Goal: Transaction & Acquisition: Download file/media

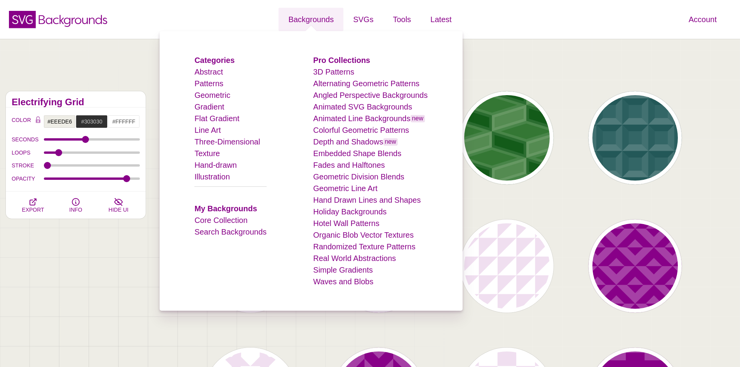
click at [230, 84] on li "Patterns" at bounding box center [231, 84] width 72 height 12
click at [223, 85] on link "Patterns" at bounding box center [209, 83] width 29 height 9
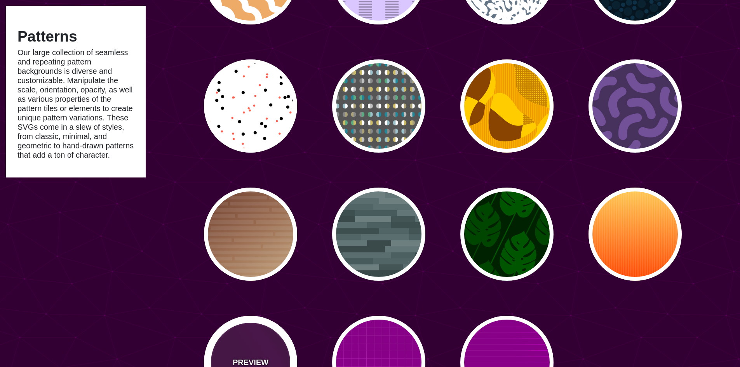
scroll to position [3730, 0]
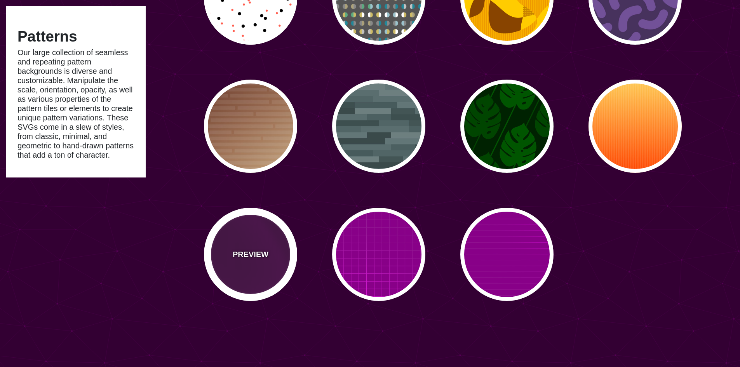
click at [266, 258] on p "PREVIEW" at bounding box center [251, 255] width 36 height 12
type input "#440044"
type input "#FF00FF"
type input "20"
type input "999"
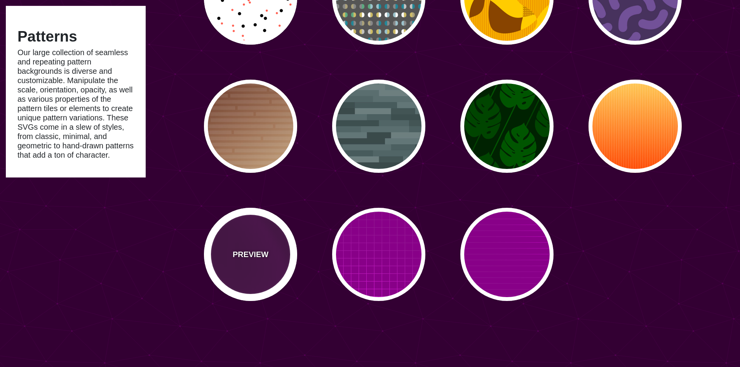
type input "0.1"
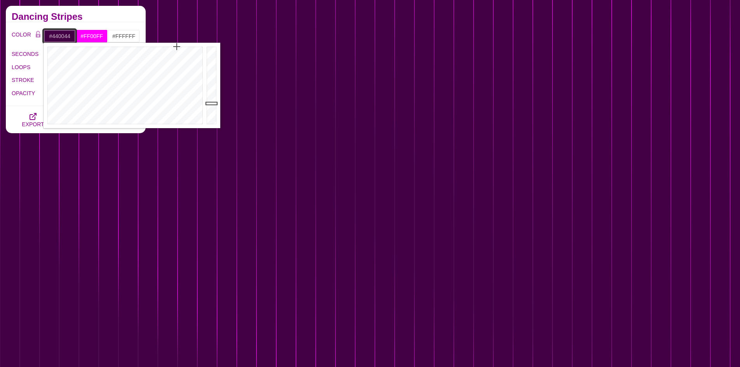
click at [67, 37] on input "#440044" at bounding box center [60, 36] width 32 height 13
type input "#303030"
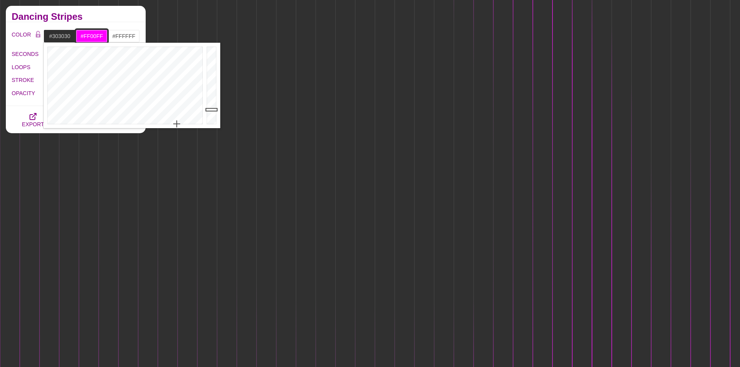
click at [101, 34] on input "#FF00FF" at bounding box center [92, 36] width 32 height 13
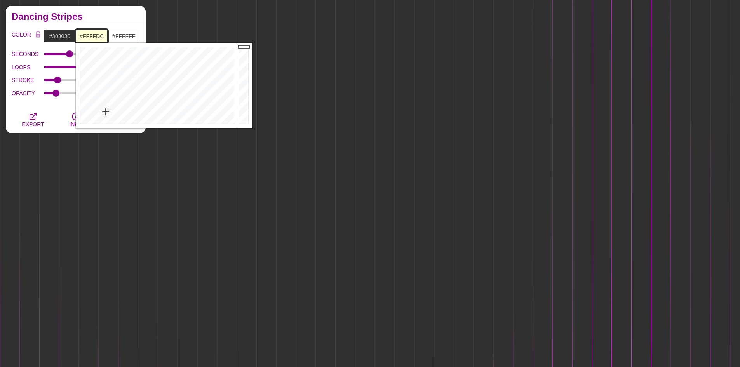
type input "#FFFFDE"
drag, startPoint x: 108, startPoint y: 78, endPoint x: 105, endPoint y: 114, distance: 35.9
click at [105, 114] on div at bounding box center [156, 85] width 161 height 85
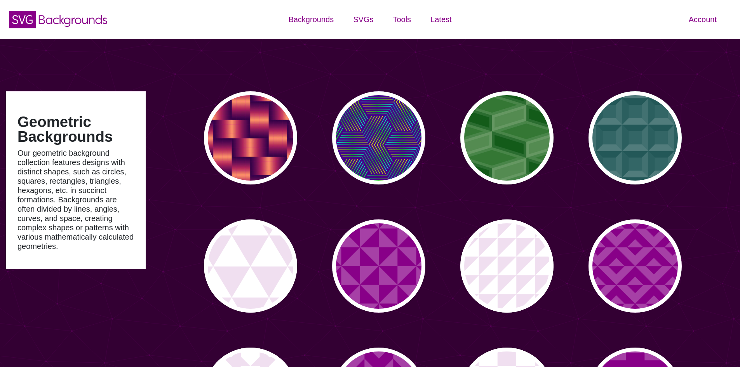
type input "#450057"
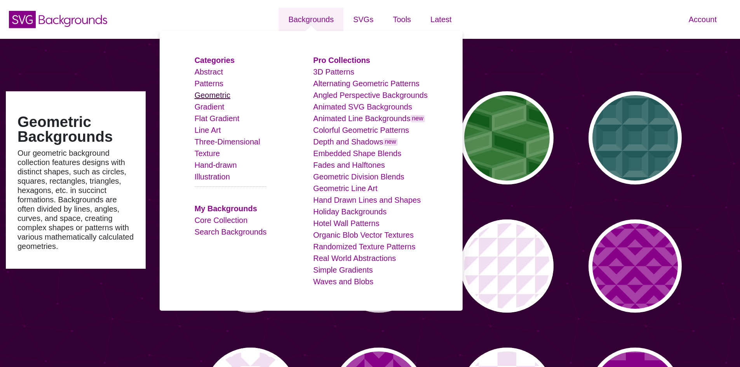
click at [230, 92] on link "Geometric" at bounding box center [213, 95] width 36 height 9
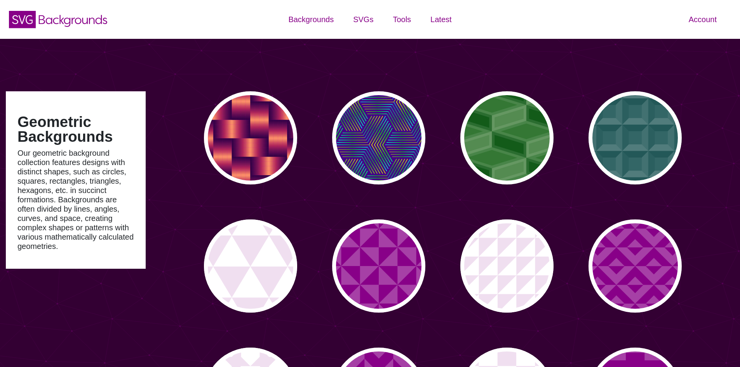
type input "#450057"
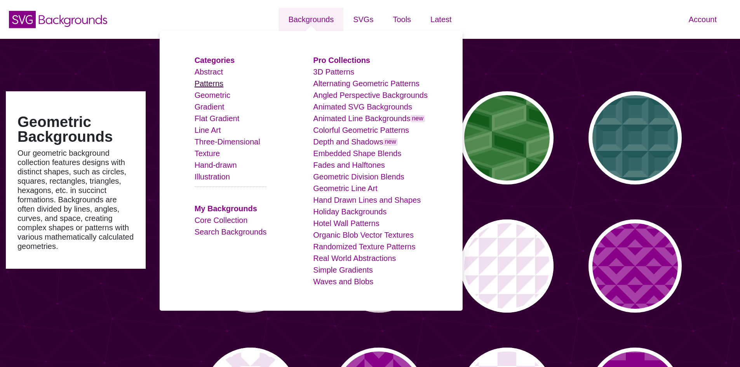
click at [219, 84] on link "Patterns" at bounding box center [209, 83] width 29 height 9
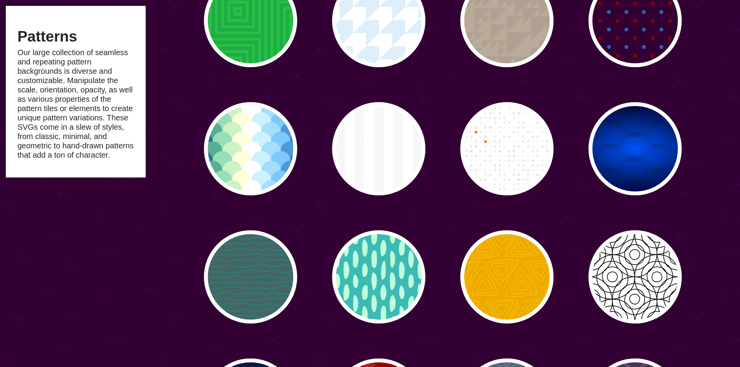
scroll to position [2564, 0]
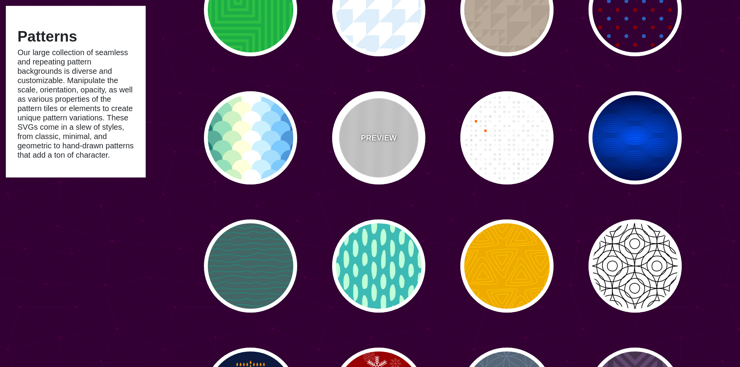
click at [390, 153] on div "PREVIEW" at bounding box center [378, 137] width 93 height 93
type input "#FFFFFF"
type input "#F5F5F5"
type input "#CCCCCC"
type input "20"
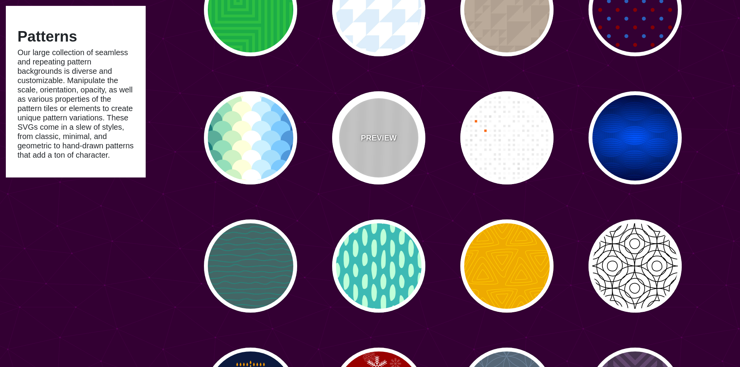
type input "100"
type input "0"
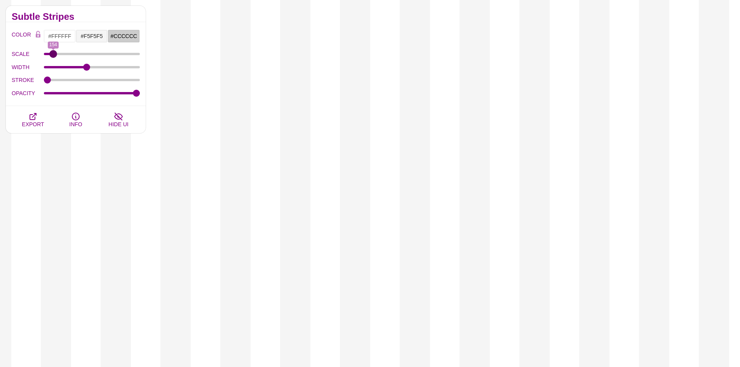
drag, startPoint x: 47, startPoint y: 53, endPoint x: 53, endPoint y: 55, distance: 6.1
type input "154"
click at [53, 55] on input "SCALE" at bounding box center [92, 53] width 96 height 3
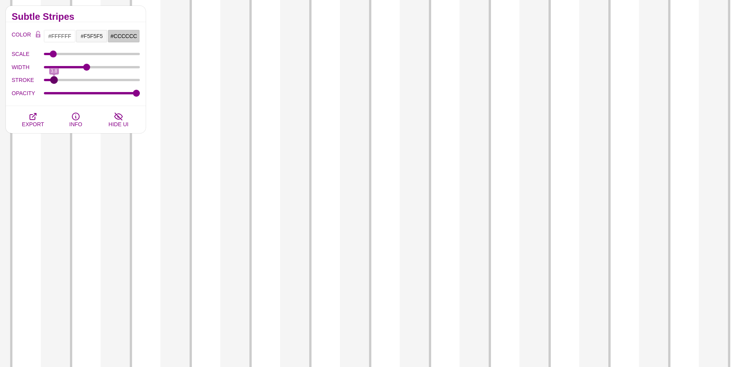
drag, startPoint x: 49, startPoint y: 79, endPoint x: 54, endPoint y: 80, distance: 4.7
type input "3.8"
click at [54, 80] on input "STROKE" at bounding box center [92, 79] width 96 height 3
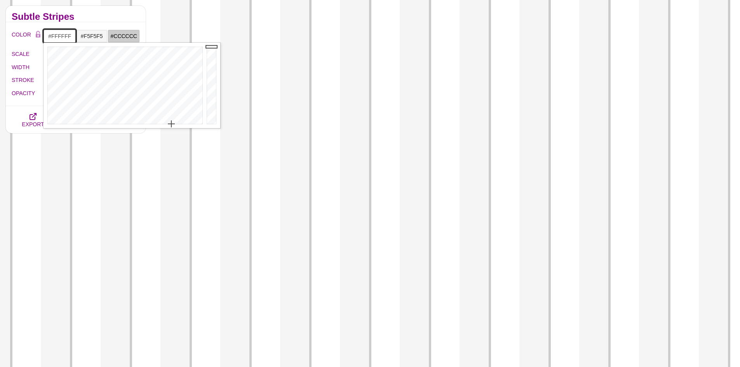
click at [68, 36] on input "#FFFFFF" at bounding box center [60, 36] width 32 height 13
type input "#303030"
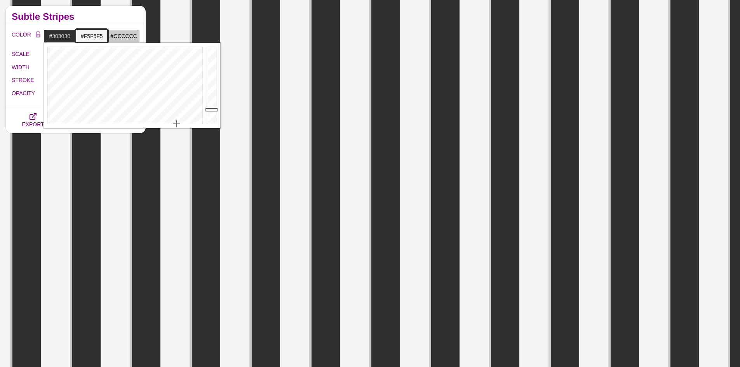
click at [96, 33] on input "#F5F5F5" at bounding box center [92, 36] width 32 height 13
paste input "nell’"
click at [99, 32] on input "#F5F5F5" at bounding box center [92, 36] width 32 height 13
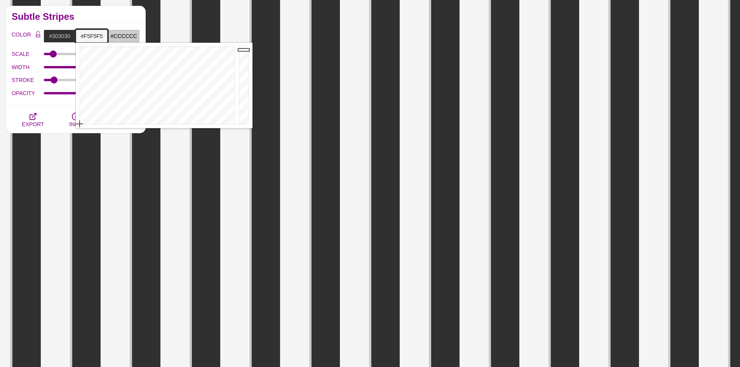
paste input "d9c9a0"
type input "#D9C9A0"
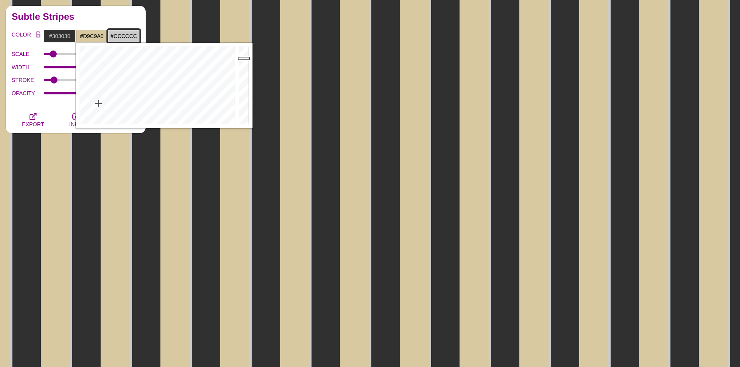
click at [121, 35] on input "#CCCCCC" at bounding box center [124, 36] width 32 height 13
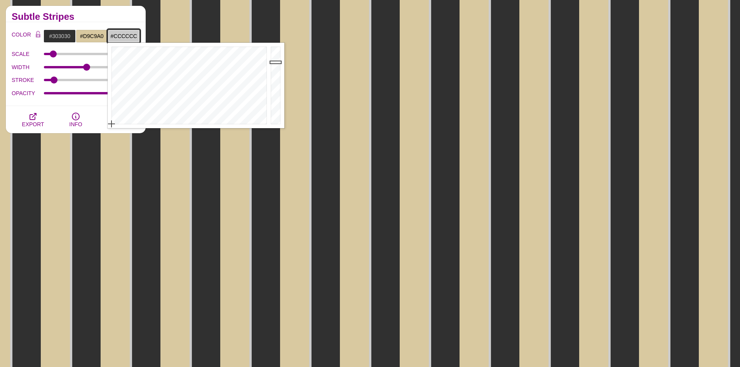
click at [121, 35] on input "#CCCCCC" at bounding box center [124, 36] width 32 height 13
paste input "d9c9a0"
type input "#D9C9A0"
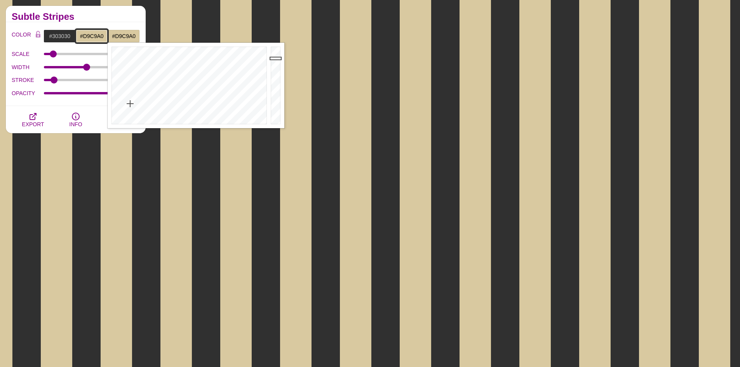
click at [103, 35] on input "#D9C9A0" at bounding box center [92, 36] width 32 height 13
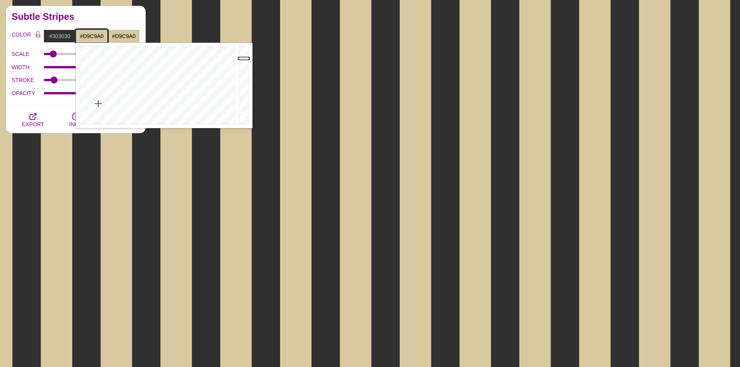
click at [103, 35] on input "#D9C9A0" at bounding box center [92, 36] width 32 height 13
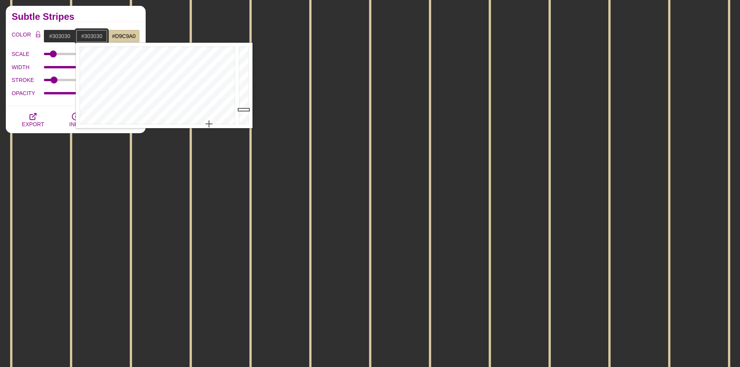
click at [98, 31] on input "#303030" at bounding box center [92, 36] width 32 height 13
click at [242, 113] on div at bounding box center [245, 85] width 16 height 85
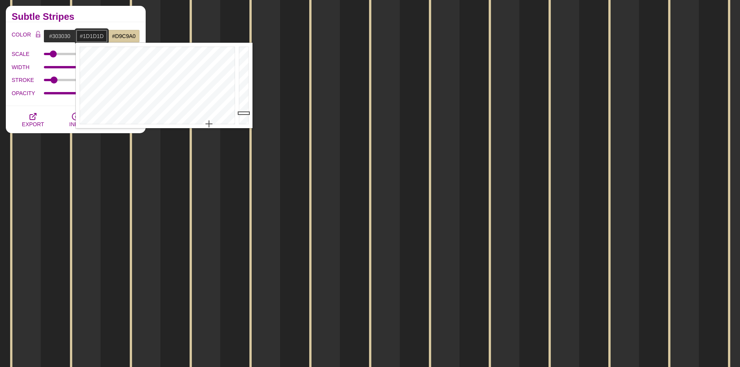
click at [242, 115] on div at bounding box center [245, 85] width 16 height 85
type input "#212121"
click at [242, 114] on div at bounding box center [245, 85] width 16 height 85
click at [27, 96] on label "OPACITY" at bounding box center [28, 93] width 32 height 10
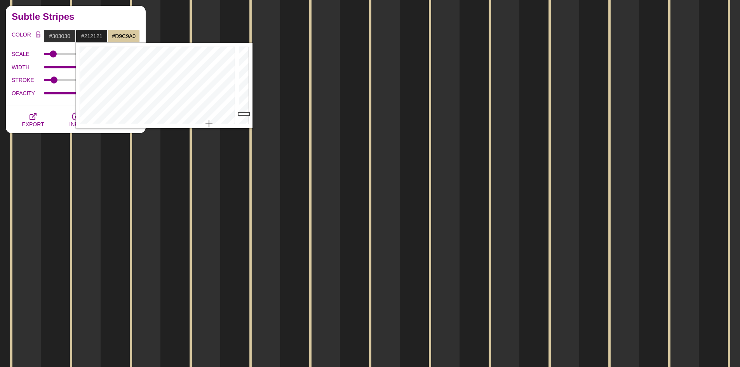
click at [44, 95] on input "OPACITY" at bounding box center [92, 93] width 96 height 3
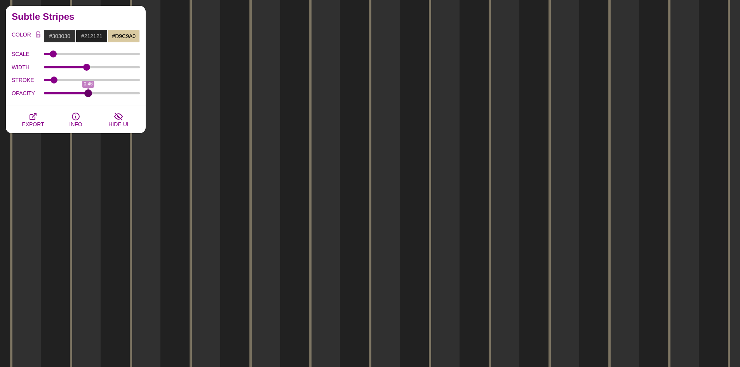
click at [88, 94] on input "OPACITY" at bounding box center [92, 93] width 96 height 3
click at [71, 93] on input "OPACITY" at bounding box center [92, 93] width 96 height 3
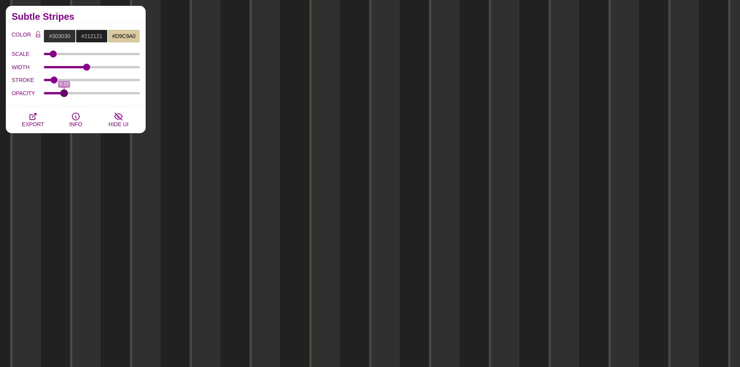
click at [64, 93] on input "OPACITY" at bounding box center [92, 93] width 96 height 3
click at [76, 93] on input "OPACITY" at bounding box center [92, 93] width 96 height 3
type input "0.39"
click at [82, 93] on input "OPACITY" at bounding box center [92, 93] width 96 height 3
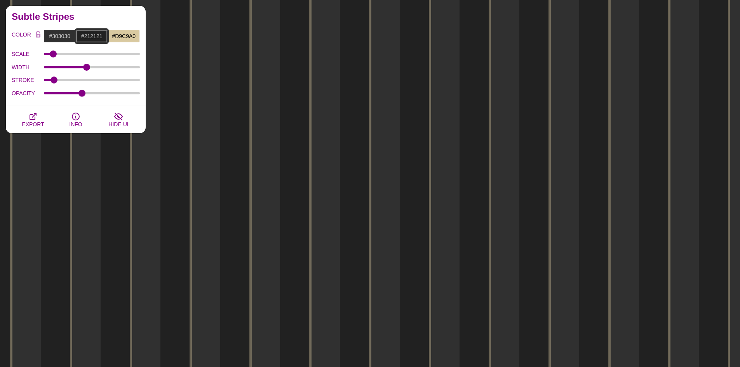
click at [101, 34] on input "#212121" at bounding box center [92, 36] width 32 height 13
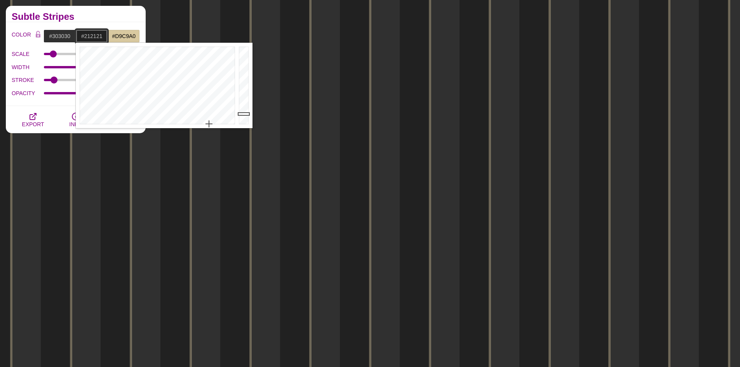
click at [101, 34] on input "#212121" at bounding box center [92, 36] width 32 height 13
click at [57, 101] on div "COLOR #303030 #212120 #D9C9A0 #444444 #555555 #666666 #777777 #888888 #999999 B…" at bounding box center [76, 64] width 140 height 84
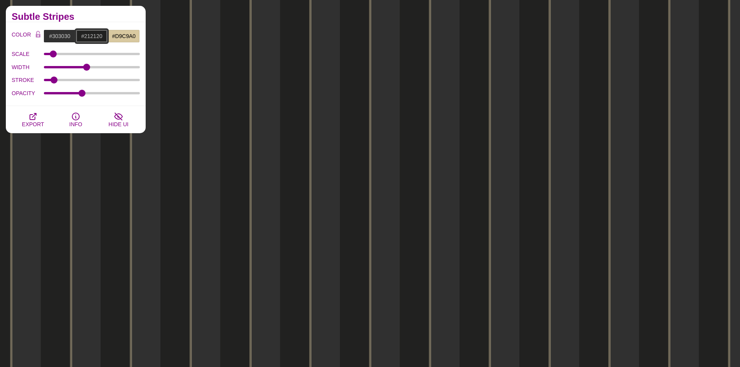
click at [104, 37] on input "#212120" at bounding box center [92, 36] width 32 height 13
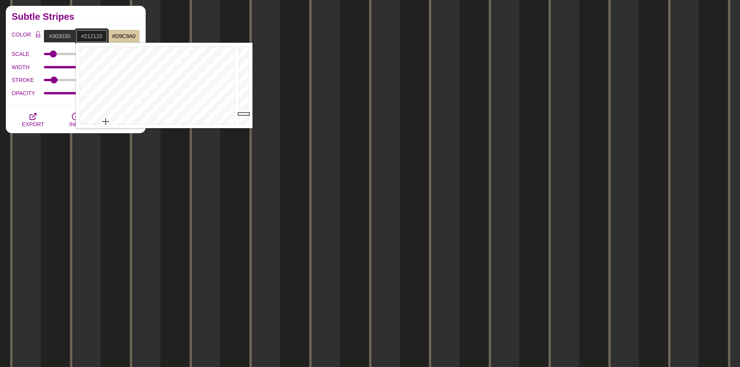
click at [104, 37] on input "#212120" at bounding box center [92, 36] width 32 height 13
type input "#212020"
click at [53, 101] on div "COLOR #303030 #212020 #D9C9A0 #444444 #555555 #666666 #777777 #888888 #999999 B…" at bounding box center [76, 64] width 140 height 84
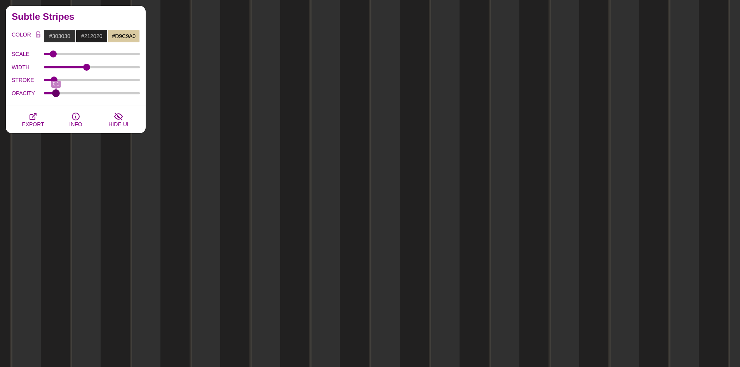
click at [56, 92] on input "OPACITY" at bounding box center [92, 93] width 96 height 3
click at [61, 92] on input "OPACITY" at bounding box center [92, 93] width 96 height 3
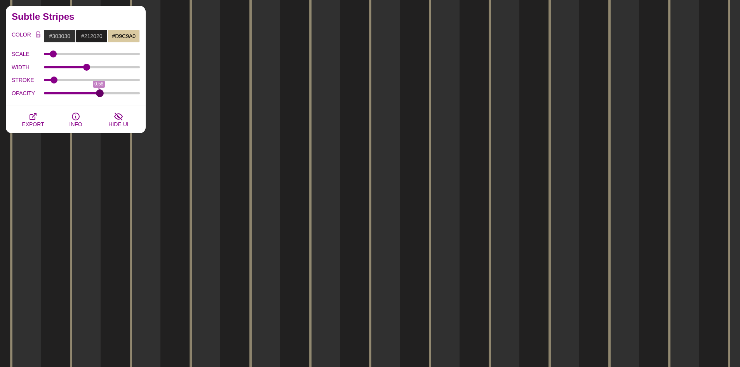
drag, startPoint x: 91, startPoint y: 94, endPoint x: 100, endPoint y: 94, distance: 9.3
click at [100, 94] on input "OPACITY" at bounding box center [92, 93] width 96 height 3
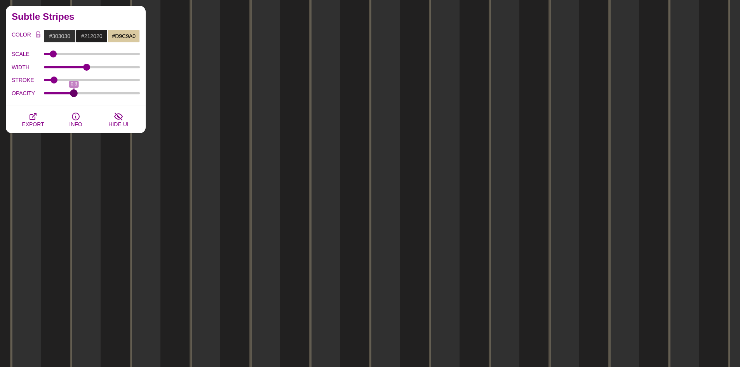
drag, startPoint x: 100, startPoint y: 94, endPoint x: 74, endPoint y: 93, distance: 26.0
type input "0.3"
click at [74, 93] on input "OPACITY" at bounding box center [92, 93] width 96 height 3
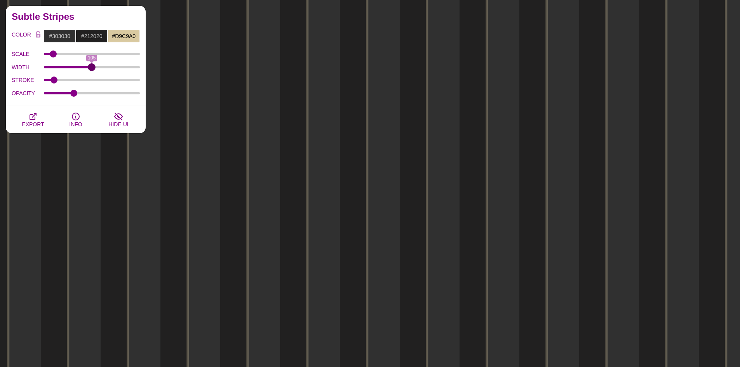
drag, startPoint x: 87, startPoint y: 67, endPoint x: 92, endPoint y: 67, distance: 5.1
type input "105"
click at [92, 67] on input "WIDTH" at bounding box center [92, 67] width 96 height 3
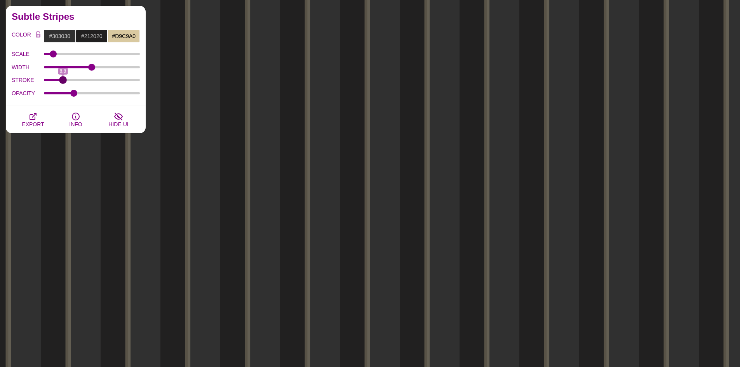
drag, startPoint x: 54, startPoint y: 80, endPoint x: 63, endPoint y: 76, distance: 9.7
click at [63, 78] on input "STROKE" at bounding box center [92, 79] width 96 height 3
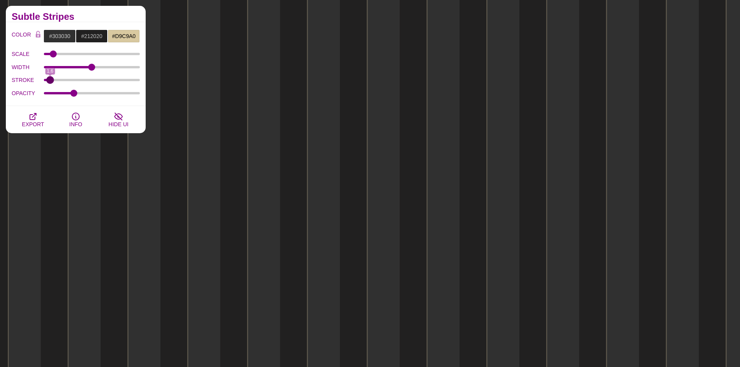
drag, startPoint x: 60, startPoint y: 80, endPoint x: 50, endPoint y: 78, distance: 10.2
type input "1.6"
click at [50, 78] on input "STROKE" at bounding box center [92, 79] width 96 height 3
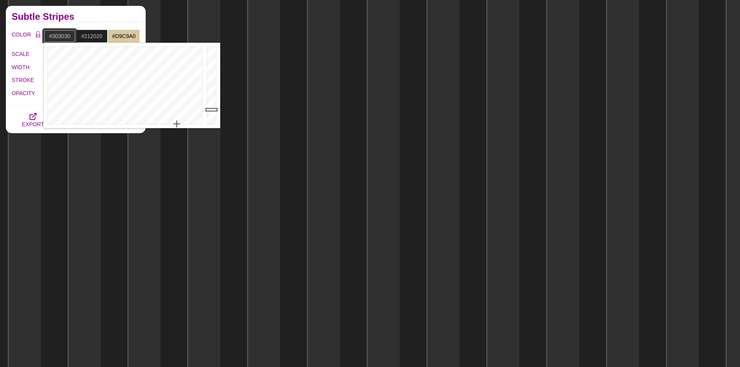
click at [64, 38] on input "#303030" at bounding box center [60, 36] width 32 height 13
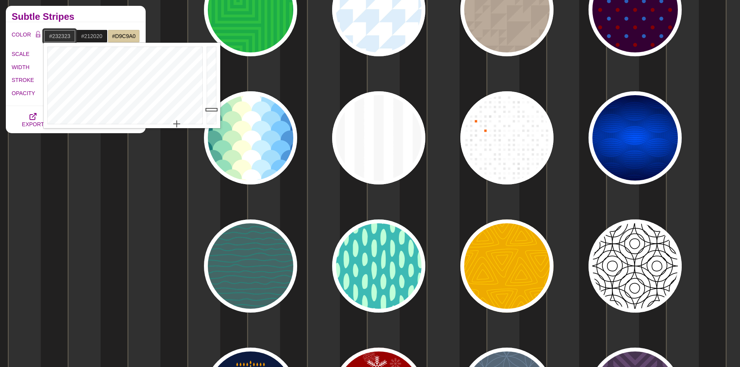
click at [211, 113] on div at bounding box center [213, 85] width 16 height 85
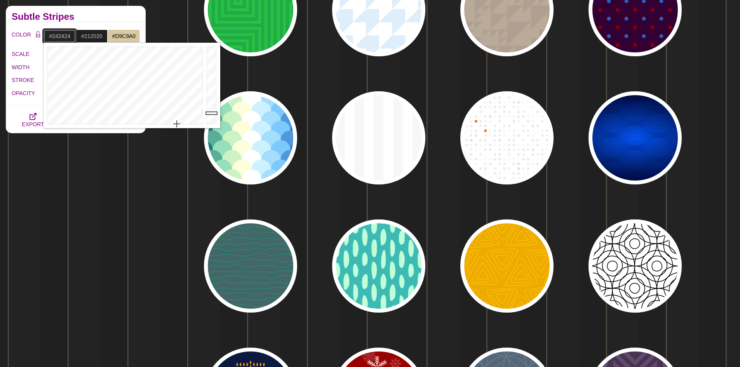
click at [210, 113] on div at bounding box center [213, 85] width 16 height 85
click at [210, 110] on div at bounding box center [213, 85] width 16 height 85
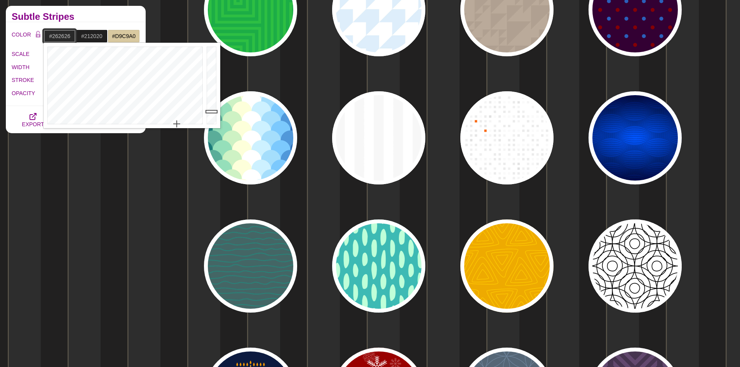
click at [209, 112] on div at bounding box center [213, 85] width 16 height 85
click at [209, 111] on div at bounding box center [213, 85] width 16 height 85
type input "#2A2A2A"
click at [212, 111] on div at bounding box center [213, 85] width 16 height 85
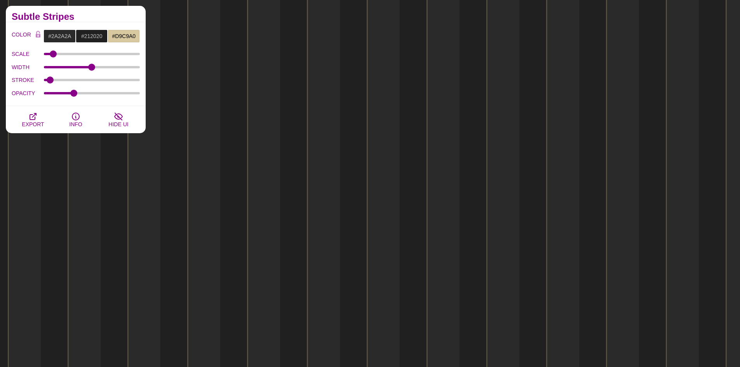
click at [119, 20] on div "Subtle Stripes" at bounding box center [76, 14] width 140 height 16
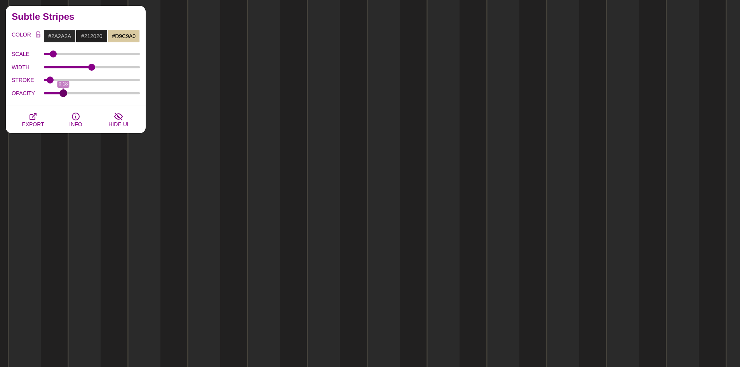
drag, startPoint x: 73, startPoint y: 92, endPoint x: 63, endPoint y: 93, distance: 10.2
type input "0.18"
click at [63, 93] on input "OPACITY" at bounding box center [92, 93] width 96 height 3
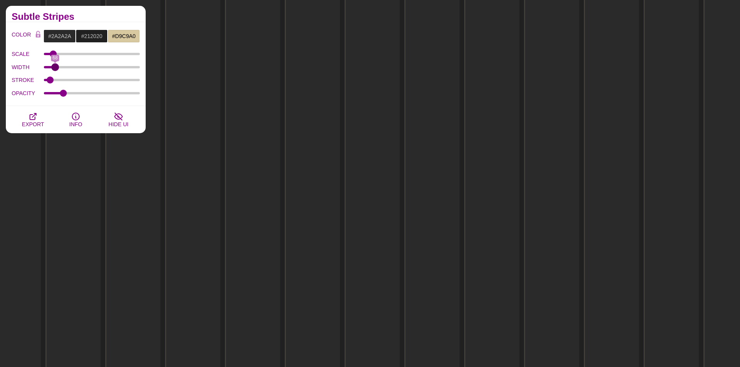
click at [56, 67] on input "WIDTH" at bounding box center [92, 67] width 96 height 3
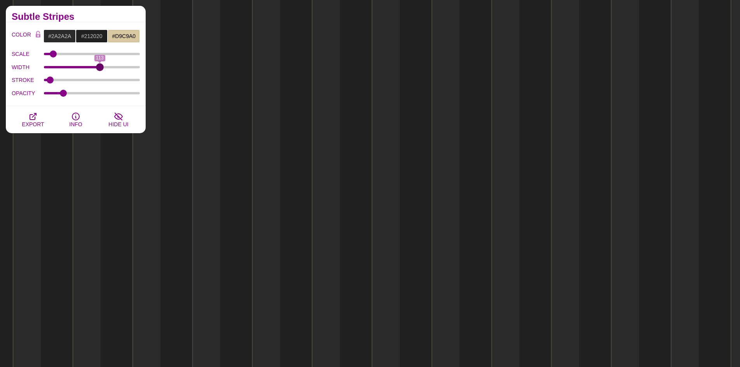
drag, startPoint x: 56, startPoint y: 67, endPoint x: 100, endPoint y: 67, distance: 44.3
type input "113"
click at [100, 67] on input "WIDTH" at bounding box center [92, 67] width 96 height 3
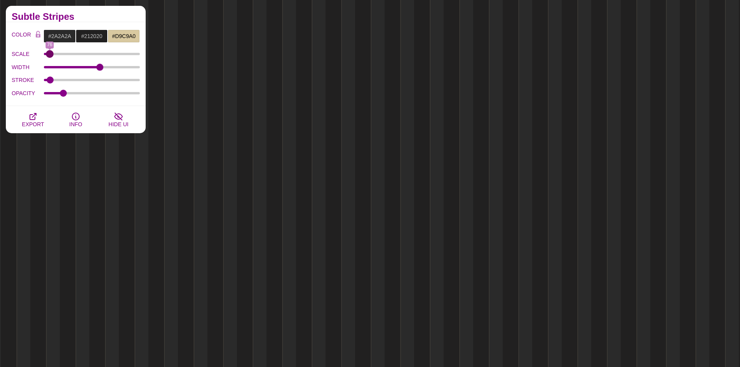
drag, startPoint x: 54, startPoint y: 52, endPoint x: 50, endPoint y: 53, distance: 4.3
type input "76"
click at [50, 53] on input "SCALE" at bounding box center [92, 53] width 96 height 3
click at [37, 115] on icon "button" at bounding box center [32, 116] width 9 height 9
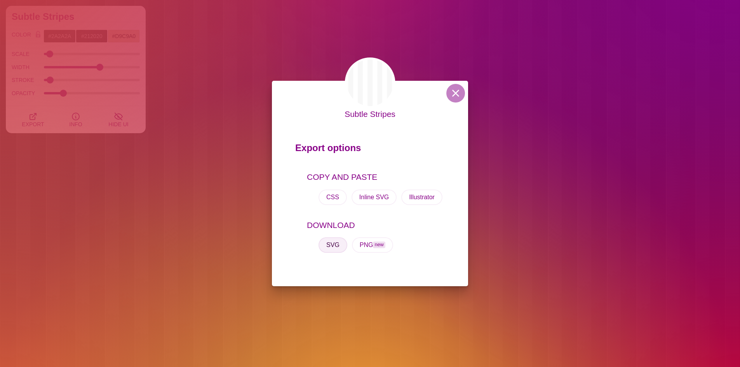
click at [331, 242] on button "SVG" at bounding box center [333, 245] width 29 height 16
click at [457, 95] on button at bounding box center [455, 93] width 19 height 19
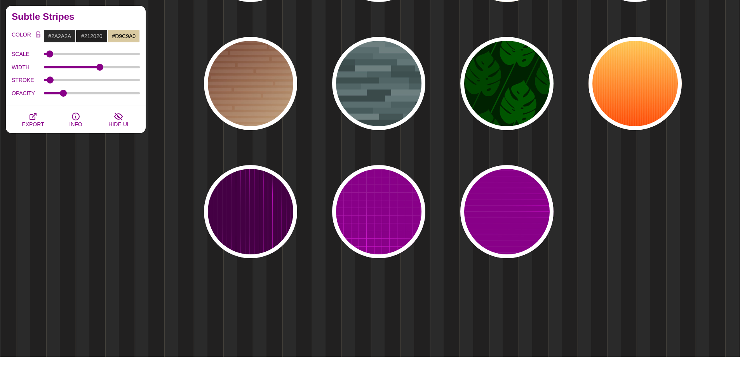
scroll to position [3768, 0]
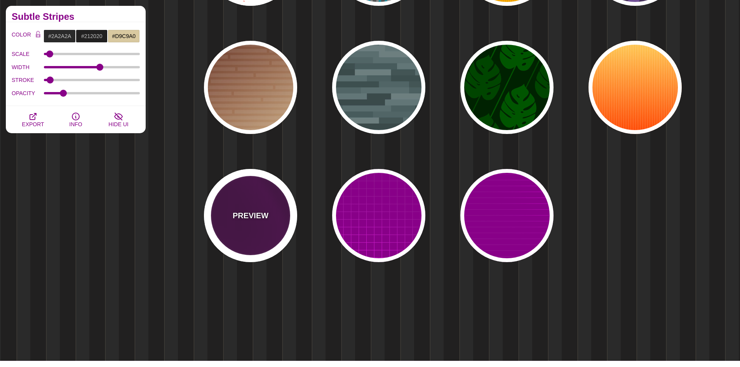
click at [249, 198] on div "PREVIEW" at bounding box center [250, 215] width 93 height 93
type input "#440044"
type input "#FF00FF"
type input "#FFFFFF"
type input "20"
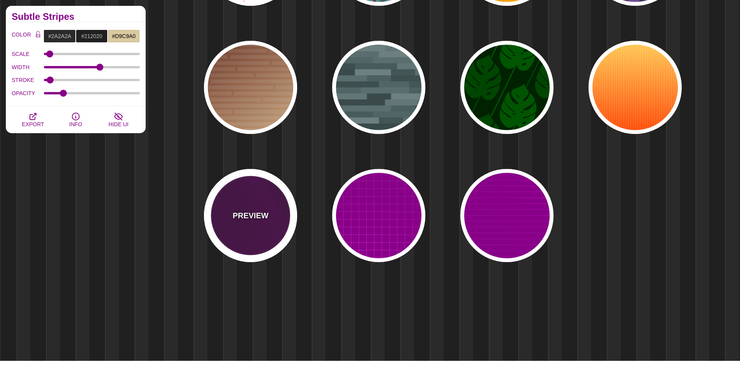
type input "999"
type input "1"
type input "0.1"
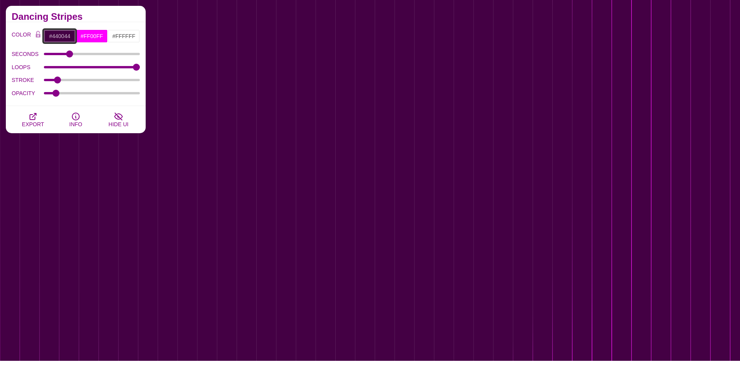
click at [63, 35] on input "#440044" at bounding box center [60, 36] width 32 height 13
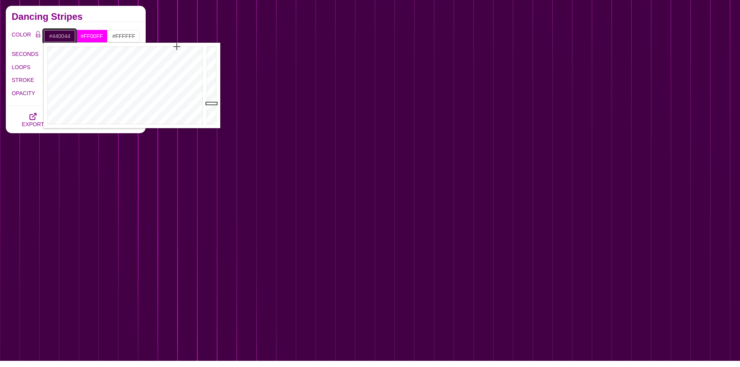
click at [63, 35] on input "#440044" at bounding box center [60, 36] width 32 height 13
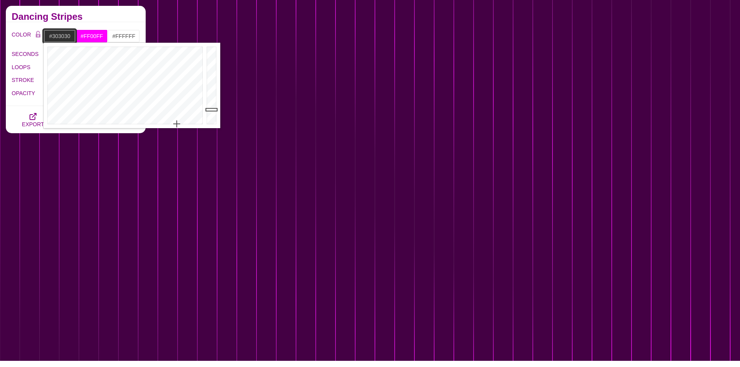
type input "#303030"
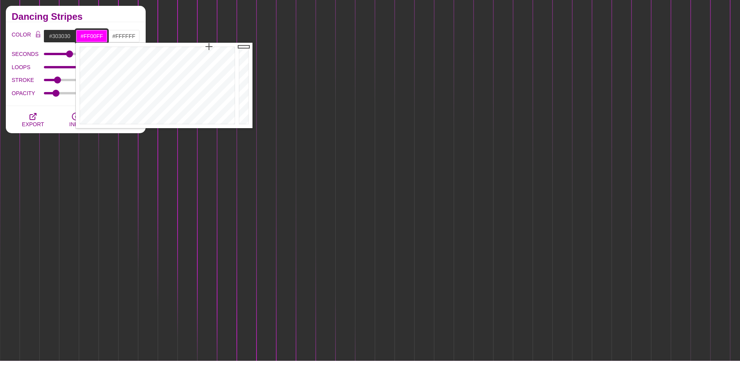
click at [91, 33] on input "#FF00FF" at bounding box center [92, 36] width 32 height 13
drag, startPoint x: 105, startPoint y: 87, endPoint x: 105, endPoint y: 103, distance: 15.9
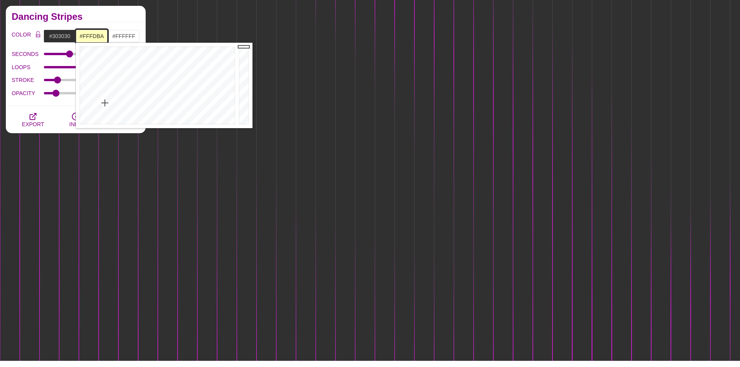
click at [105, 103] on div at bounding box center [156, 85] width 161 height 85
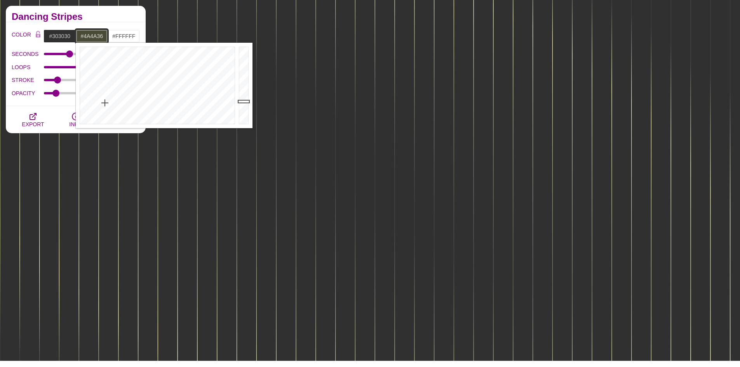
drag, startPoint x: 246, startPoint y: 70, endPoint x: 245, endPoint y: 101, distance: 31.1
click at [245, 101] on div at bounding box center [245, 85] width 16 height 85
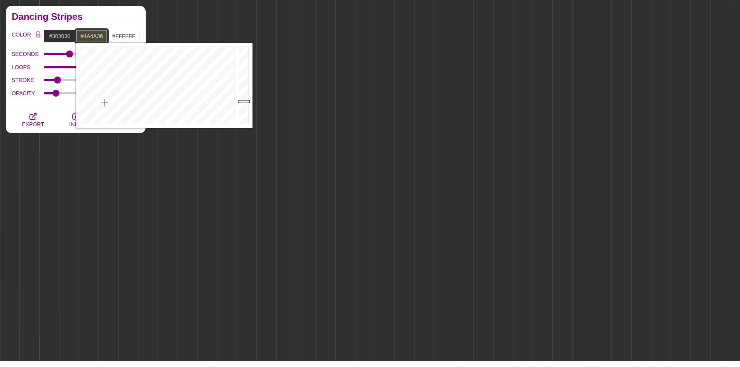
click at [98, 36] on input "#4A4A36" at bounding box center [92, 36] width 32 height 13
click at [98, 36] on input "#330033" at bounding box center [92, 36] width 32 height 13
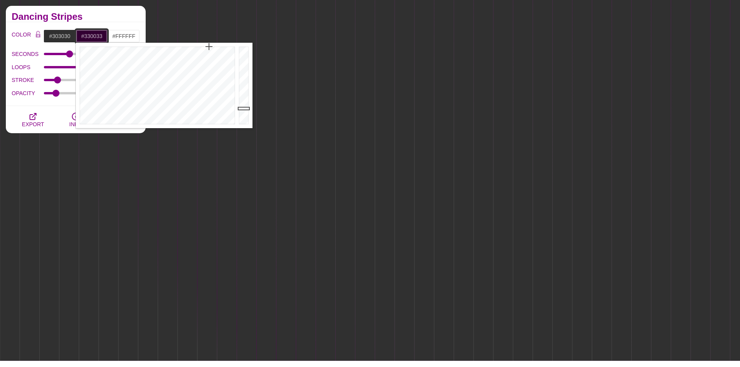
click at [98, 36] on input "#330033" at bounding box center [92, 36] width 32 height 13
click at [103, 121] on div at bounding box center [156, 85] width 161 height 85
click at [105, 114] on div at bounding box center [156, 85] width 161 height 85
type input "#30302A"
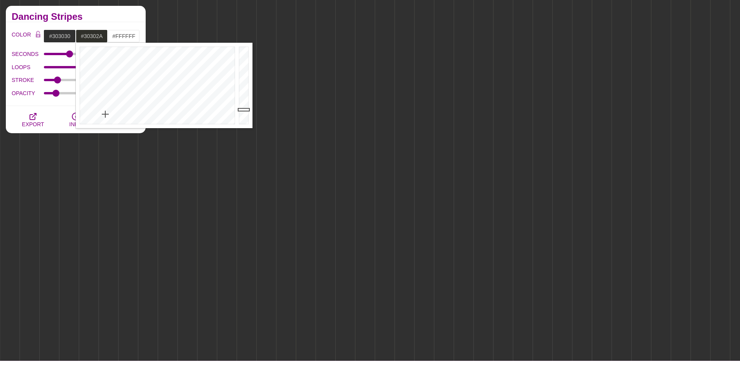
click at [52, 103] on div "COLOR #303030 #30302A #FFFFFF #444444 #555555 #666666 #777777 #888888 #999999 B…" at bounding box center [76, 64] width 140 height 84
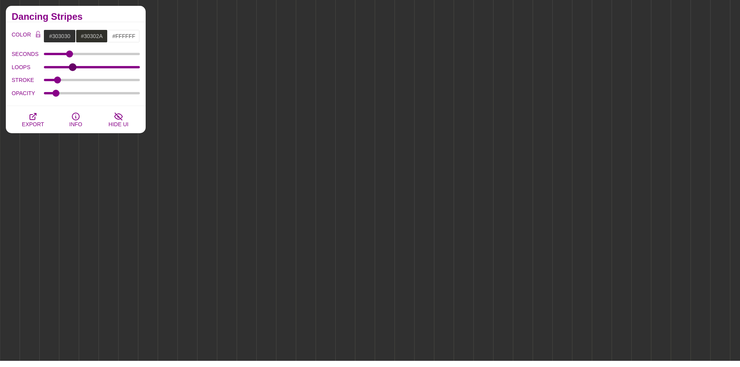
click at [73, 68] on input "LOOPS" at bounding box center [92, 67] width 96 height 3
type input "516"
click at [93, 67] on input "LOOPS" at bounding box center [92, 67] width 96 height 3
click at [91, 49] on div "SECONDS 76" at bounding box center [76, 53] width 128 height 13
click at [89, 51] on div "SECONDS 76" at bounding box center [76, 53] width 128 height 13
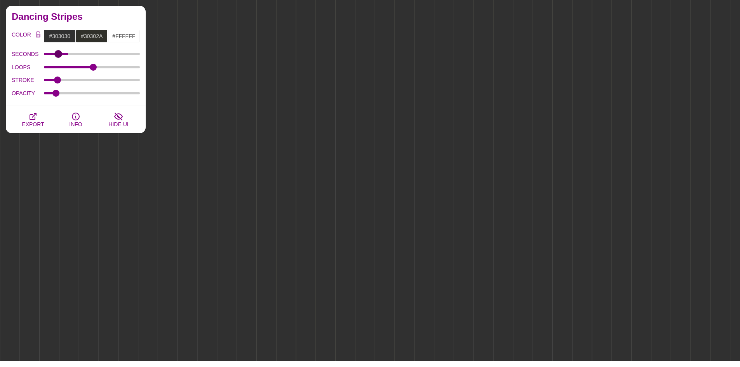
click at [59, 54] on input "SECONDS" at bounding box center [92, 53] width 96 height 3
drag, startPoint x: 59, startPoint y: 54, endPoint x: 82, endPoint y: 54, distance: 23.3
type input "26"
click at [82, 54] on input "SECONDS" at bounding box center [92, 53] width 96 height 3
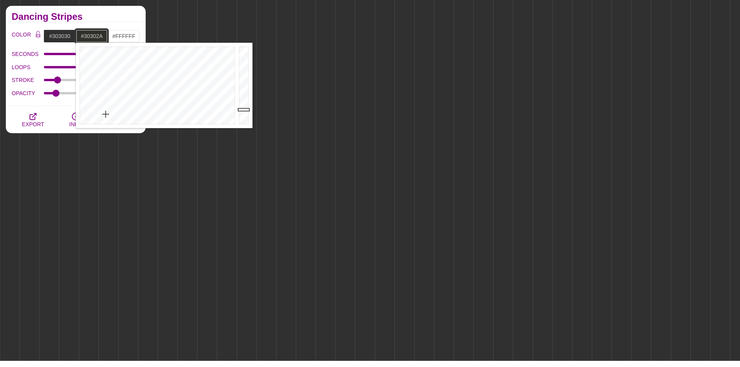
click at [92, 36] on input "#30302A" at bounding box center [92, 36] width 32 height 13
click at [246, 82] on div at bounding box center [245, 85] width 16 height 85
click at [247, 63] on div at bounding box center [245, 85] width 16 height 85
click at [247, 54] on div at bounding box center [245, 85] width 16 height 85
type input "#C1C1A9"
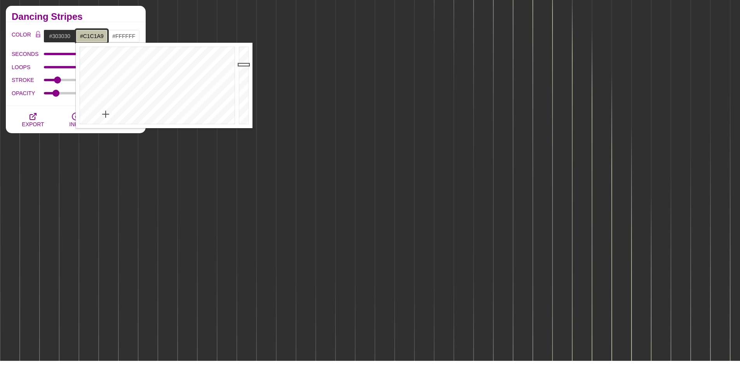
drag, startPoint x: 247, startPoint y: 55, endPoint x: 247, endPoint y: 65, distance: 10.1
click at [247, 65] on div at bounding box center [245, 85] width 16 height 85
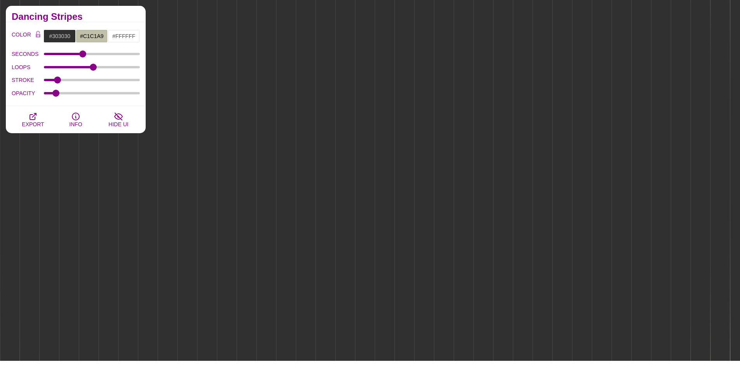
click at [35, 75] on label "STROKE" at bounding box center [28, 80] width 32 height 10
click at [44, 78] on input "STROKE" at bounding box center [92, 79] width 96 height 3
type input "0.06"
click at [52, 92] on input "OPACITY" at bounding box center [92, 93] width 96 height 3
click at [43, 118] on button "EXPORT" at bounding box center [33, 119] width 43 height 27
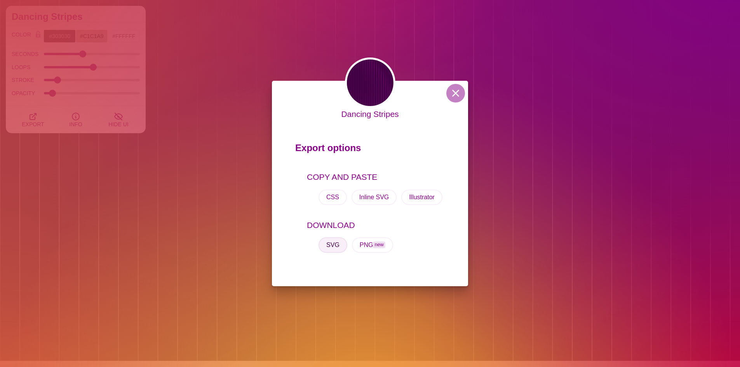
click at [336, 244] on button "SVG" at bounding box center [333, 245] width 29 height 16
click at [219, 136] on div "Dancing Stripes Export options COPY AND PASTE CSS Inline SVG Illustrator DOWNLO…" at bounding box center [370, 183] width 740 height 367
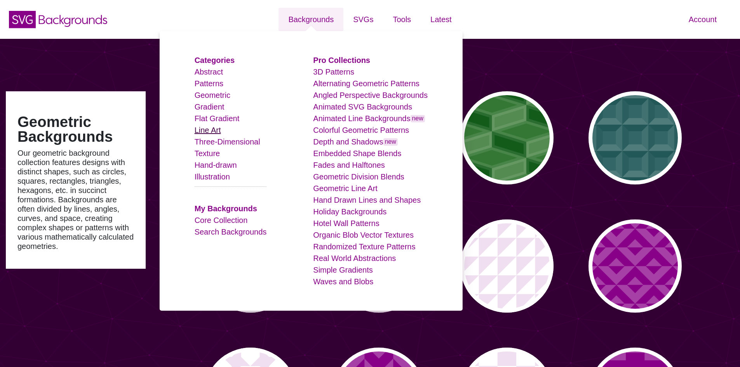
click at [221, 133] on link "Line Art" at bounding box center [208, 130] width 26 height 9
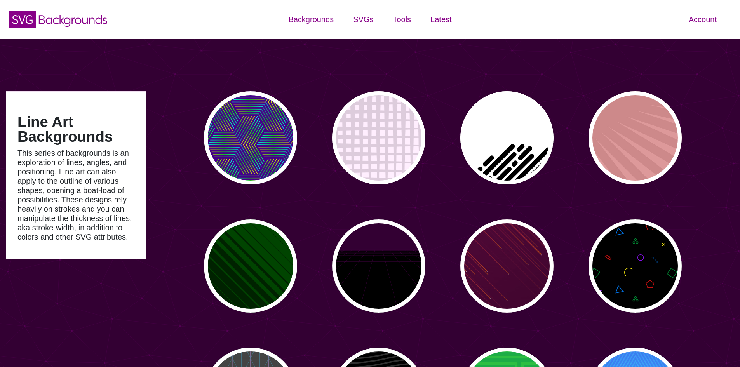
type input "#450057"
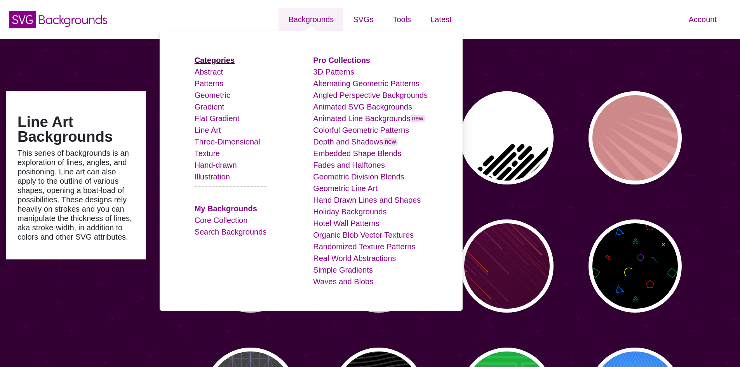
click at [232, 58] on strong "Categories" at bounding box center [215, 60] width 40 height 9
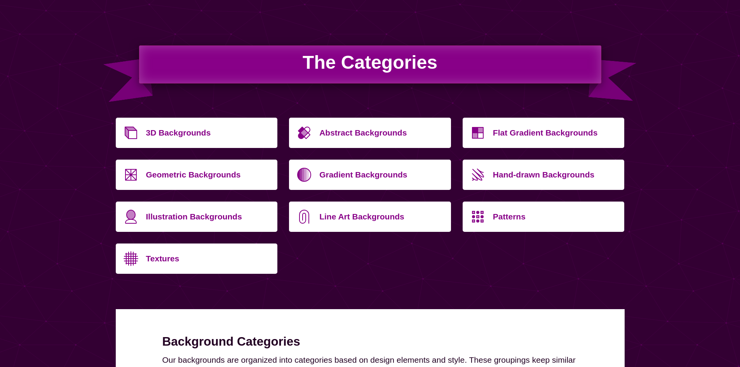
scroll to position [39, 0]
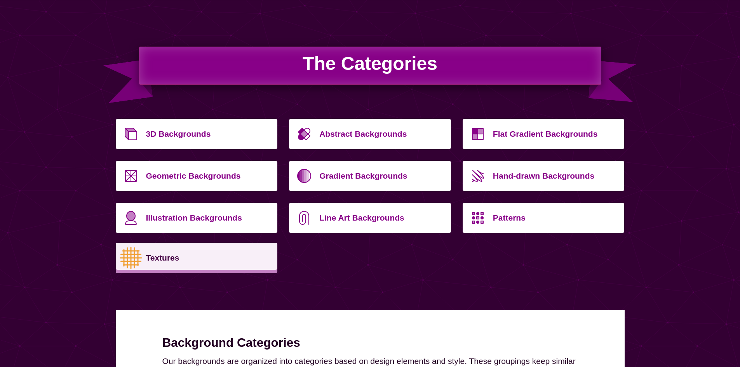
click at [160, 252] on p "Textures" at bounding box center [209, 258] width 126 height 19
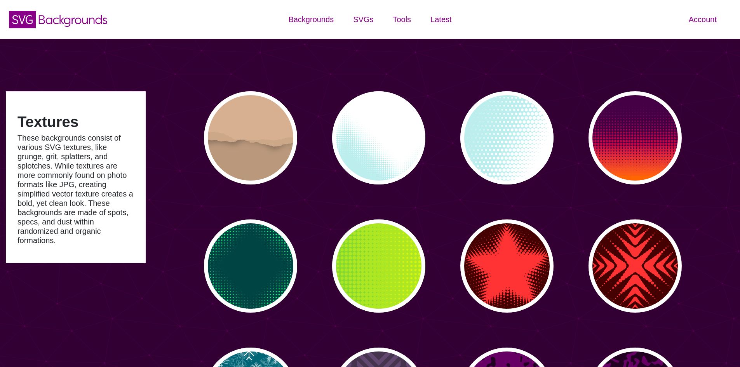
type input "#450057"
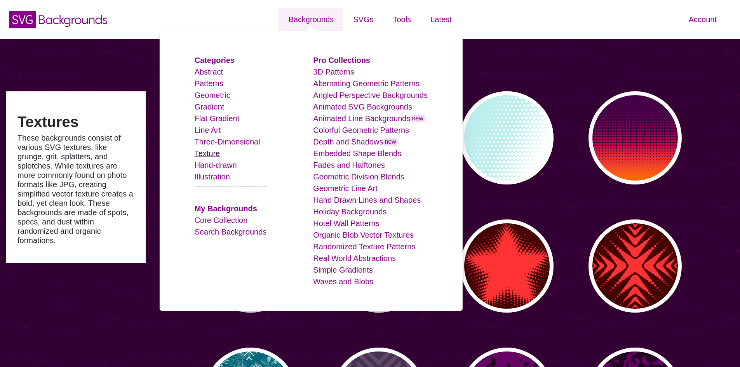
click at [219, 155] on link "Texture" at bounding box center [208, 153] width 26 height 9
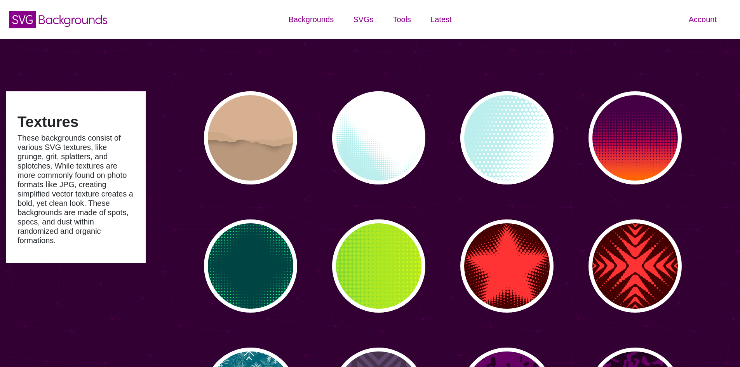
type input "#450057"
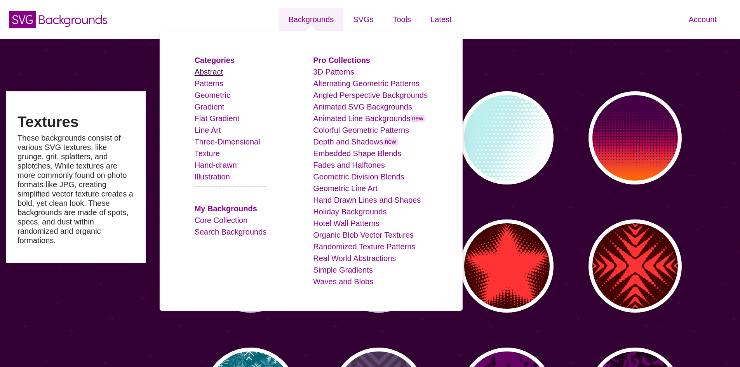
click at [223, 73] on link "Abstract" at bounding box center [209, 72] width 28 height 9
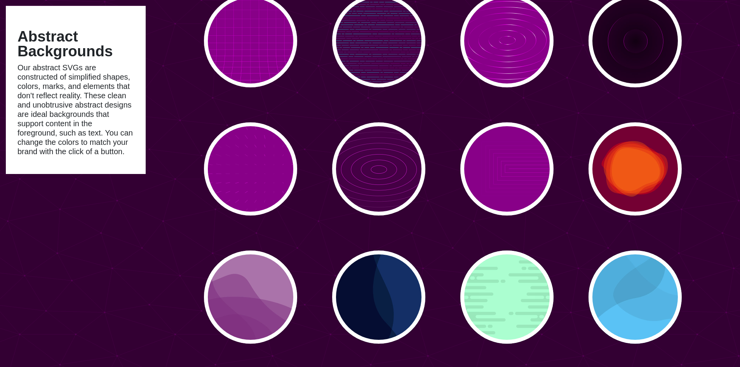
scroll to position [4740, 0]
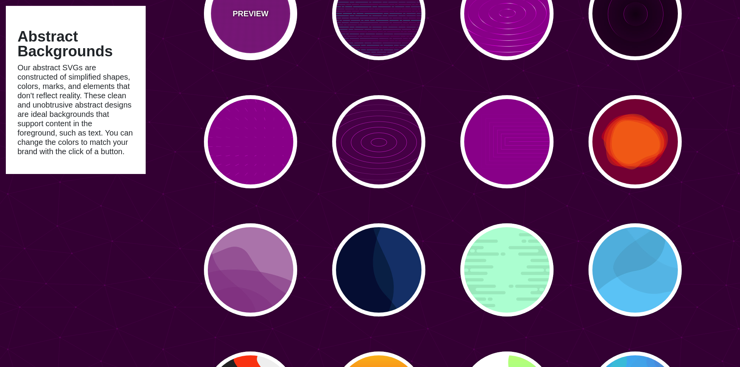
click at [274, 15] on div "PREVIEW" at bounding box center [250, 13] width 93 height 93
type input "#880088"
type input "0"
type input "5"
type input "999"
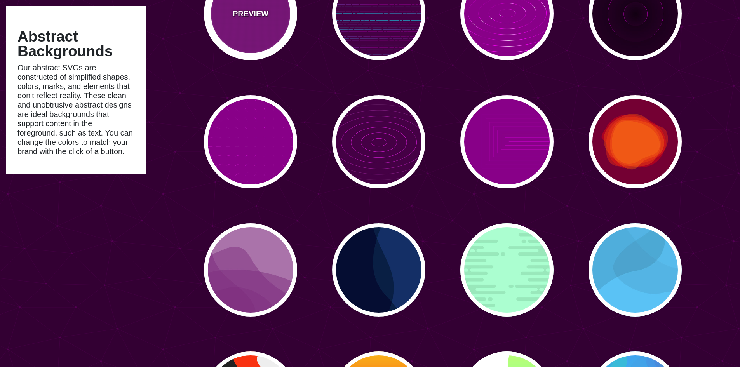
type input "0"
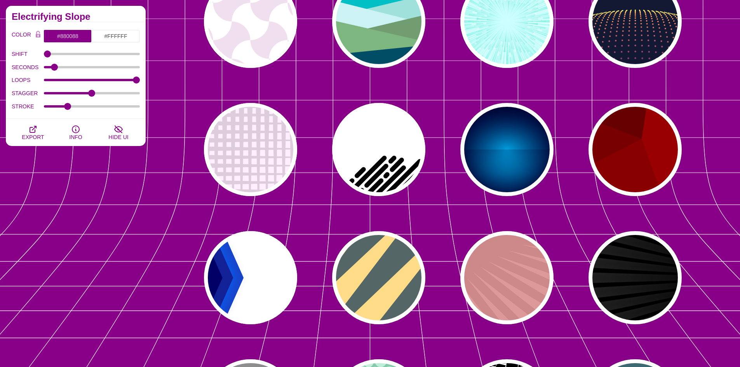
scroll to position [0, 0]
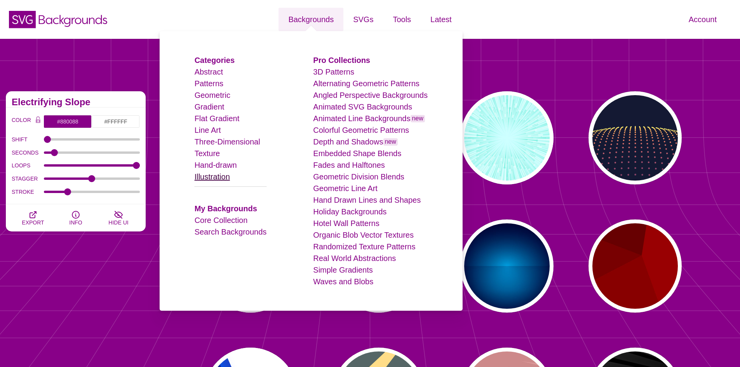
click at [224, 175] on link "Illustration" at bounding box center [212, 176] width 35 height 9
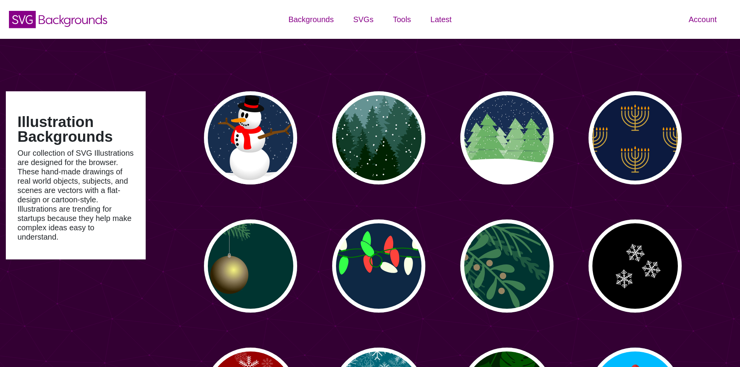
type input "#450057"
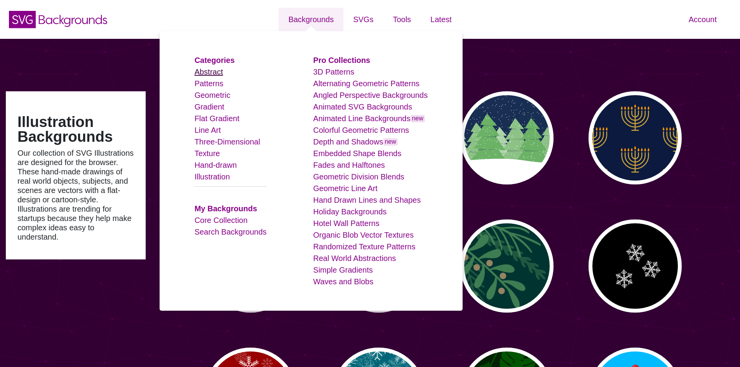
click at [216, 72] on link "Abstract" at bounding box center [209, 72] width 28 height 9
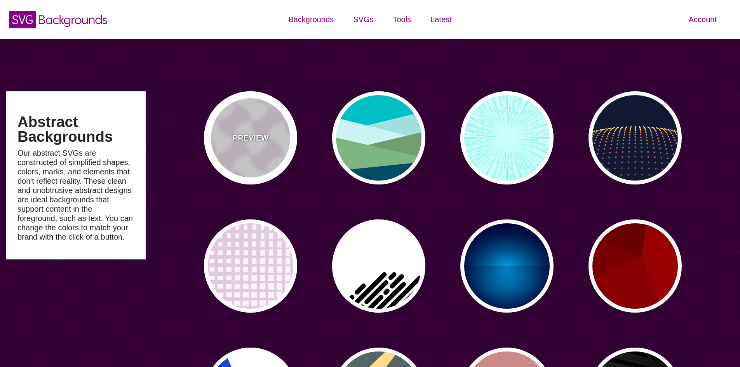
type input "#450057"
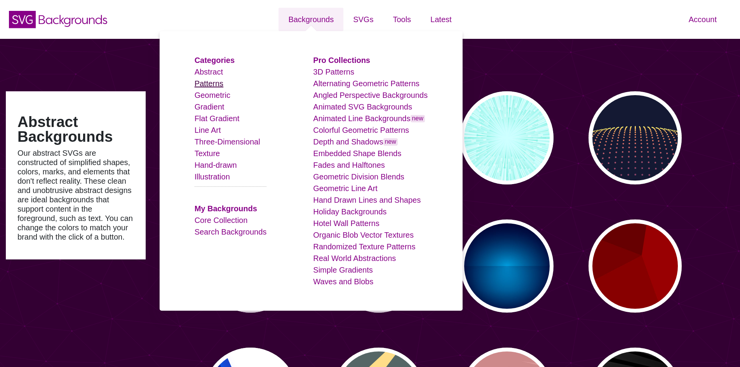
click at [221, 84] on link "Patterns" at bounding box center [209, 83] width 29 height 9
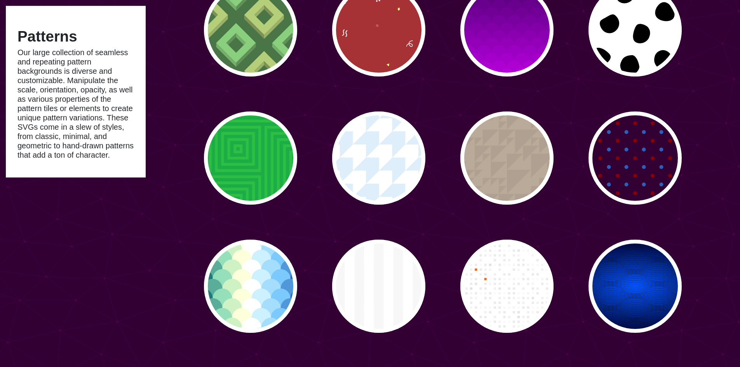
scroll to position [2525, 0]
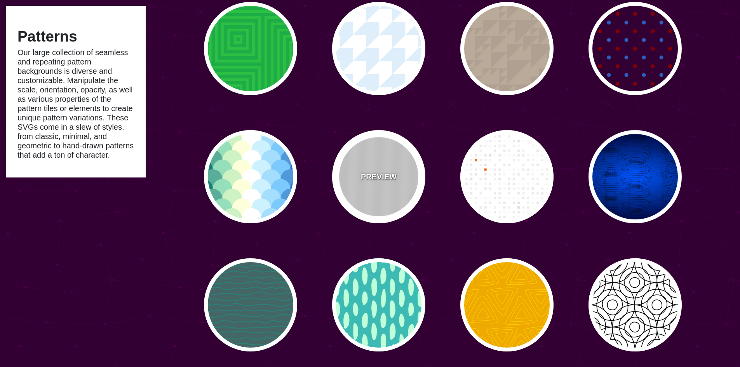
click at [349, 175] on div "PREVIEW" at bounding box center [378, 176] width 93 height 93
type input "#FFFFFF"
type input "#F5F5F5"
type input "#CCCCCC"
type input "20"
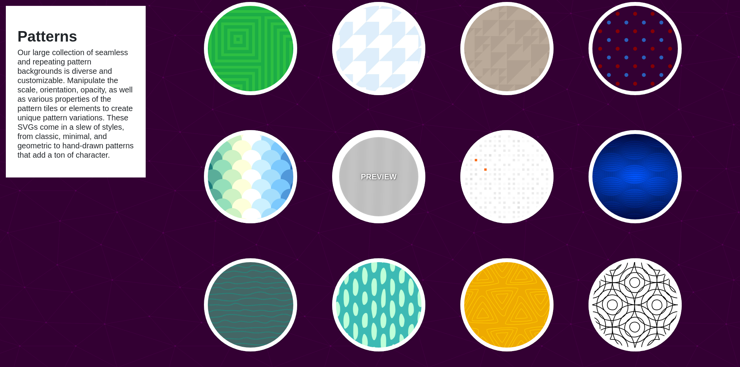
type input "100"
type input "0"
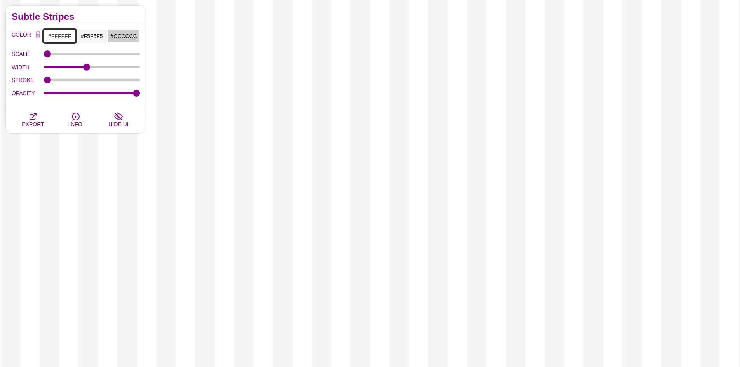
click at [65, 38] on input "#FFFFFF" at bounding box center [60, 36] width 32 height 13
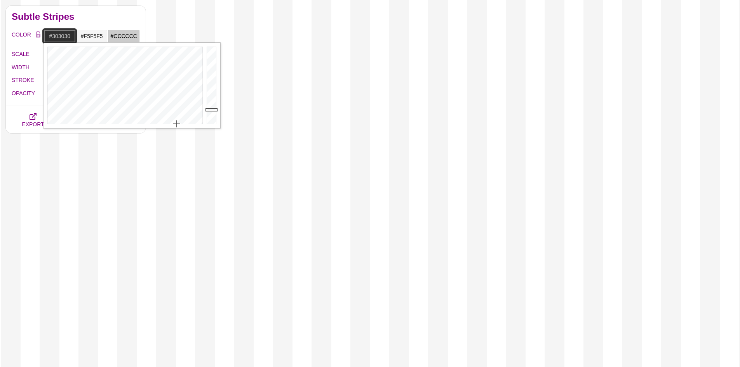
type input "#303030"
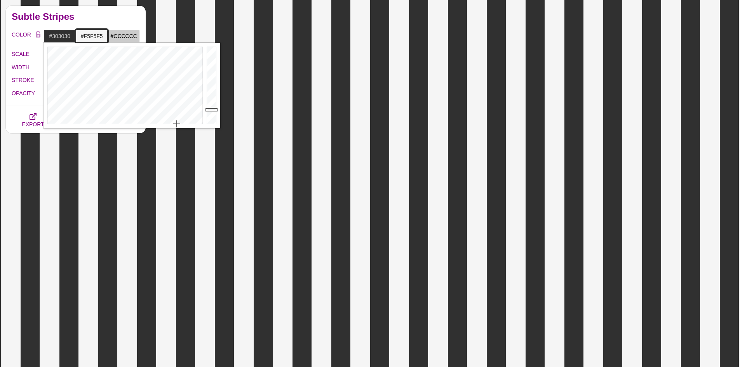
click at [98, 33] on input "#F5F5F5" at bounding box center [92, 36] width 32 height 13
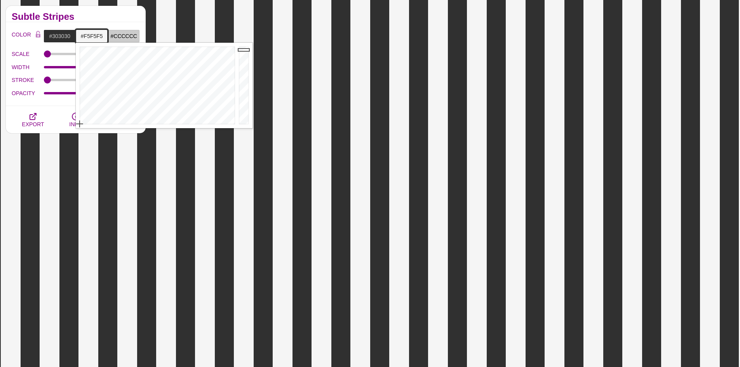
click at [98, 33] on input "#F5F5F5" at bounding box center [92, 36] width 32 height 13
paste input "d9c9a0"
type input "#D9C9A0"
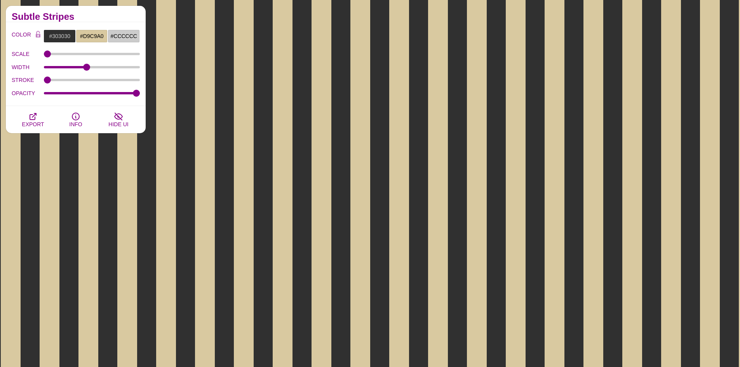
click at [34, 51] on label "SCALE" at bounding box center [28, 54] width 32 height 10
click at [44, 52] on input "SCALE" at bounding box center [92, 53] width 96 height 3
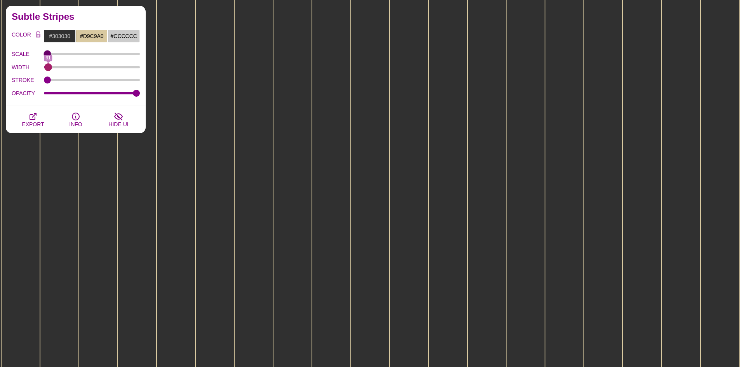
drag, startPoint x: 80, startPoint y: 66, endPoint x: 48, endPoint y: 63, distance: 31.6
type input "61"
click at [48, 66] on input "WIDTH" at bounding box center [92, 67] width 96 height 3
click at [109, 94] on div "OPACITY" at bounding box center [76, 93] width 128 height 13
drag, startPoint x: 108, startPoint y: 93, endPoint x: 103, endPoint y: 93, distance: 4.7
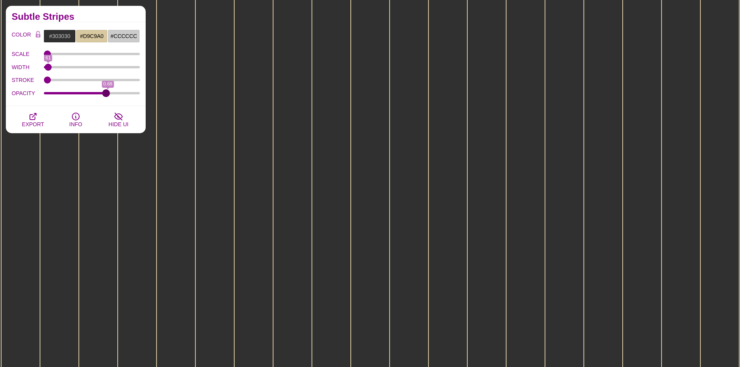
click at [106, 93] on input "OPACITY" at bounding box center [92, 93] width 96 height 3
drag, startPoint x: 103, startPoint y: 93, endPoint x: 93, endPoint y: 93, distance: 10.1
click at [95, 93] on input "OPACITY" at bounding box center [92, 93] width 96 height 3
click at [85, 93] on input "OPACITY" at bounding box center [92, 93] width 96 height 3
drag, startPoint x: 73, startPoint y: 93, endPoint x: 47, endPoint y: 93, distance: 26.0
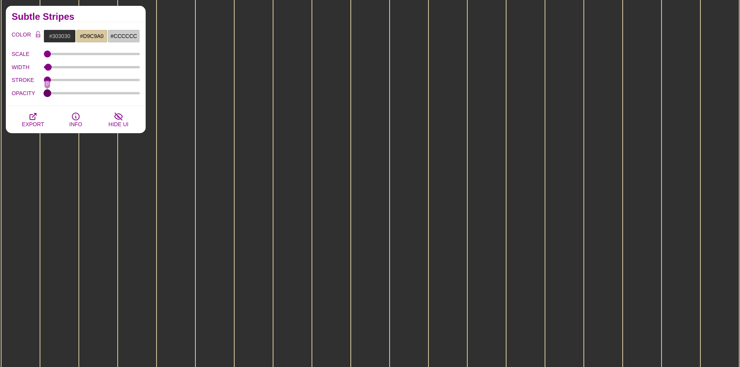
click at [47, 93] on input "OPACITY" at bounding box center [92, 93] width 96 height 3
drag, startPoint x: 47, startPoint y: 93, endPoint x: 120, endPoint y: 96, distance: 72.7
type input "0.82"
click at [120, 95] on input "OPACITY" at bounding box center [92, 93] width 96 height 3
click at [66, 38] on input "#303030" at bounding box center [60, 36] width 32 height 13
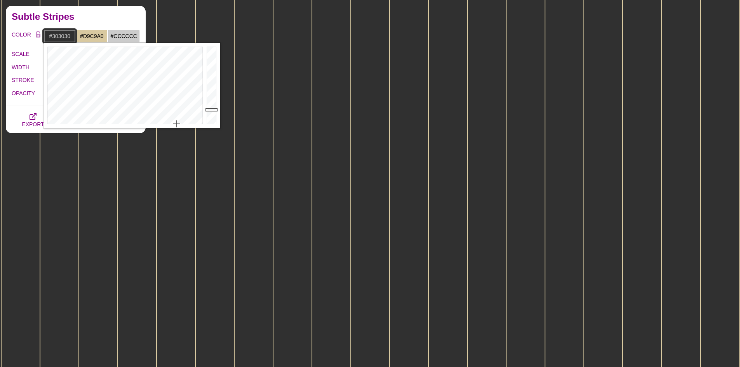
click at [66, 38] on input "#303030" at bounding box center [60, 36] width 32 height 13
paste input "d9c9a"
type input "#D9C9A0"
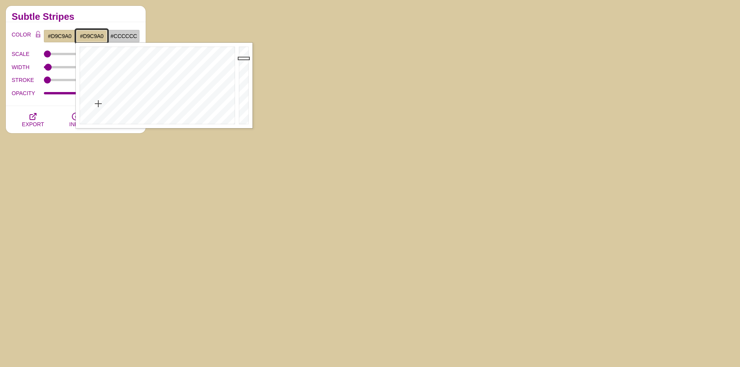
click at [96, 38] on input "#D9C9A0" at bounding box center [92, 36] width 32 height 13
click at [96, 37] on input "#D9C9A0" at bounding box center [92, 36] width 32 height 13
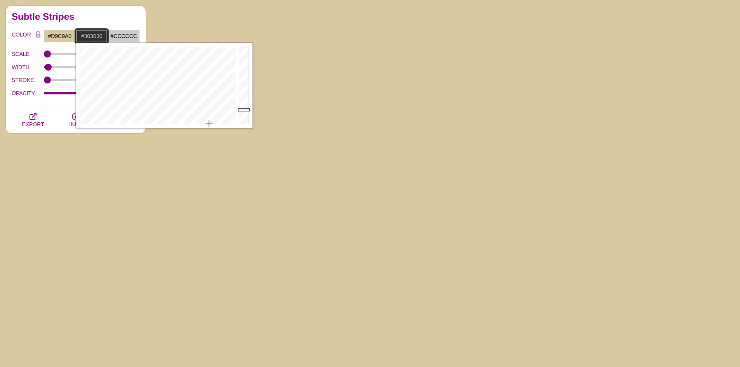
type input "#303030"
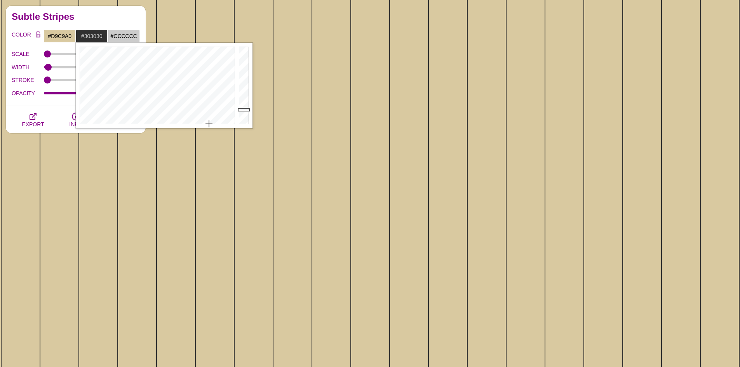
click at [37, 99] on div "OPACITY 0.82" at bounding box center [76, 93] width 128 height 13
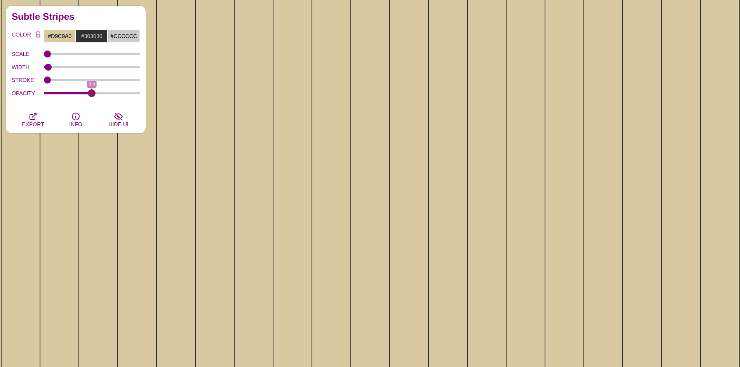
drag, startPoint x: 118, startPoint y: 96, endPoint x: 92, endPoint y: 95, distance: 26.4
type input "0.5"
click at [92, 95] on input "OPACITY" at bounding box center [92, 93] width 96 height 3
type input "0"
drag, startPoint x: 45, startPoint y: 80, endPoint x: 17, endPoint y: 80, distance: 28.4
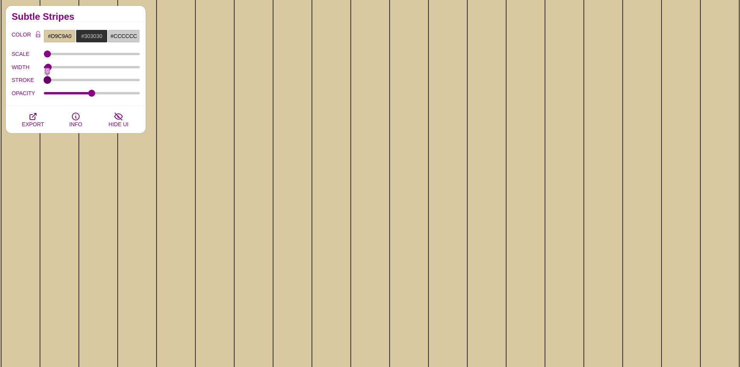
click at [44, 80] on input "STROKE" at bounding box center [92, 79] width 96 height 3
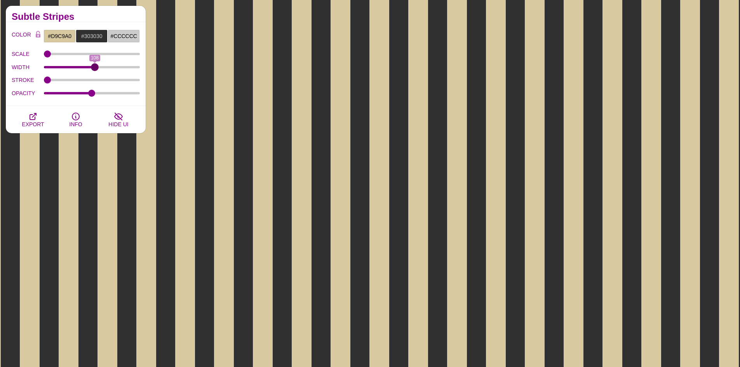
drag, startPoint x: 48, startPoint y: 66, endPoint x: 95, endPoint y: 71, distance: 47.2
type input "108"
click at [95, 69] on input "WIDTH" at bounding box center [92, 67] width 96 height 3
click at [62, 36] on input "#D9C9A0" at bounding box center [60, 36] width 32 height 13
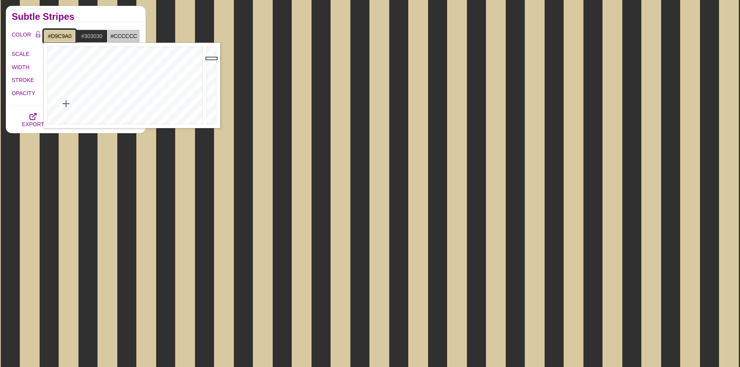
click at [62, 36] on input "#D9C9A0" at bounding box center [60, 36] width 32 height 13
type input "#303030"
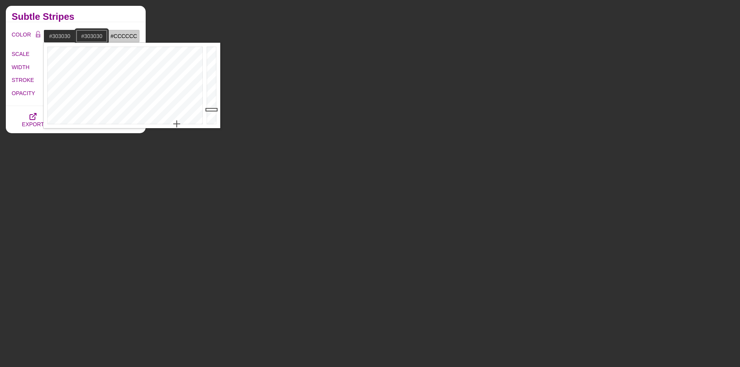
click at [92, 33] on input "#303030" at bounding box center [92, 36] width 32 height 13
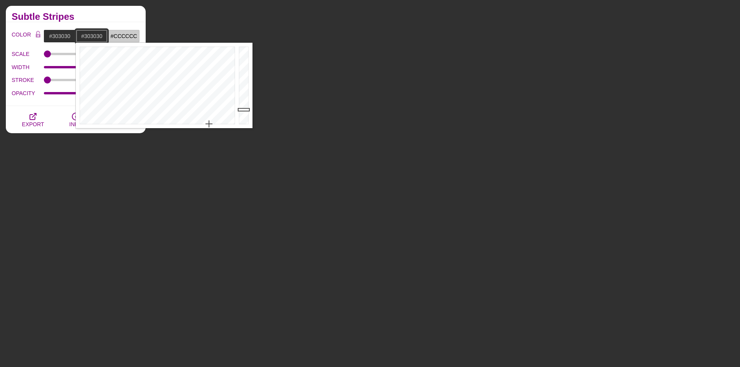
click at [92, 33] on input "#303030" at bounding box center [92, 36] width 32 height 13
paste input "d9c9a"
type input "#D9C9A0"
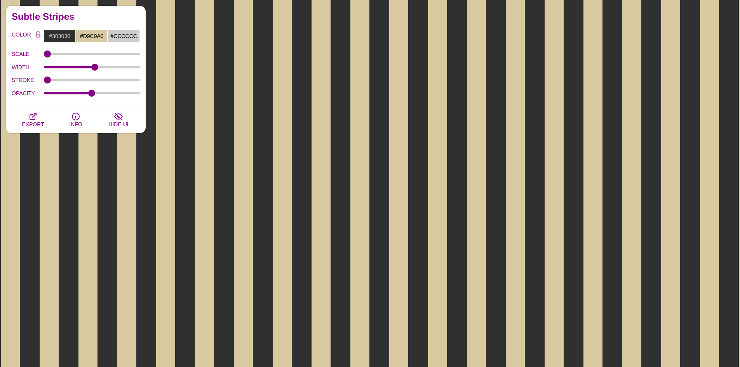
click at [21, 57] on label "SCALE" at bounding box center [28, 54] width 32 height 10
click at [44, 56] on input "SCALE" at bounding box center [92, 53] width 96 height 3
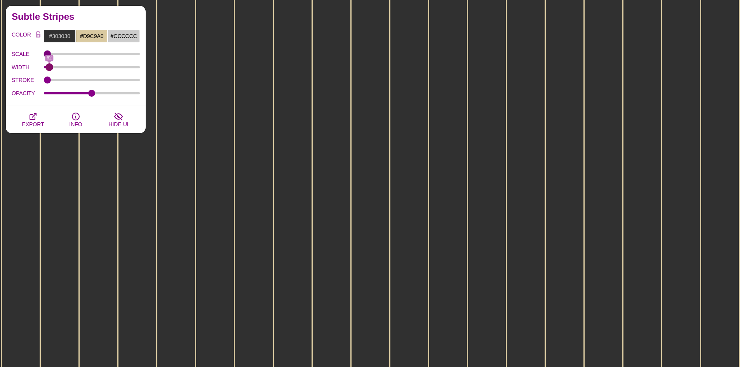
drag, startPoint x: 92, startPoint y: 66, endPoint x: 49, endPoint y: 68, distance: 42.8
type input "62"
click at [49, 68] on input "WIDTH" at bounding box center [92, 67] width 96 height 3
drag, startPoint x: 91, startPoint y: 93, endPoint x: 82, endPoint y: 92, distance: 9.0
type input "0.39"
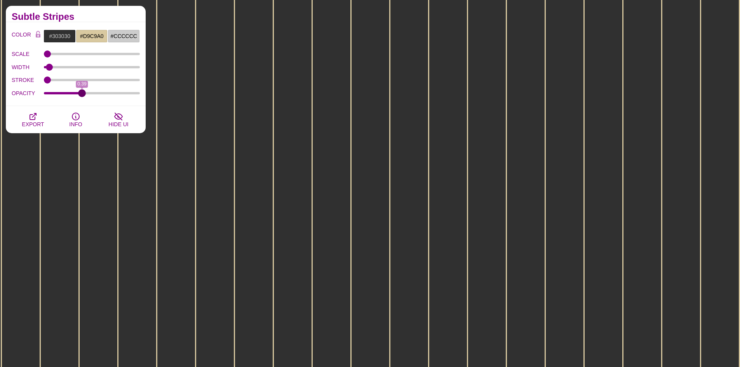
click at [82, 92] on input "OPACITY" at bounding box center [92, 93] width 96 height 3
type input "0"
drag, startPoint x: 49, startPoint y: 80, endPoint x: 3, endPoint y: 84, distance: 46.0
click at [44, 82] on input "STROKE" at bounding box center [92, 79] width 96 height 3
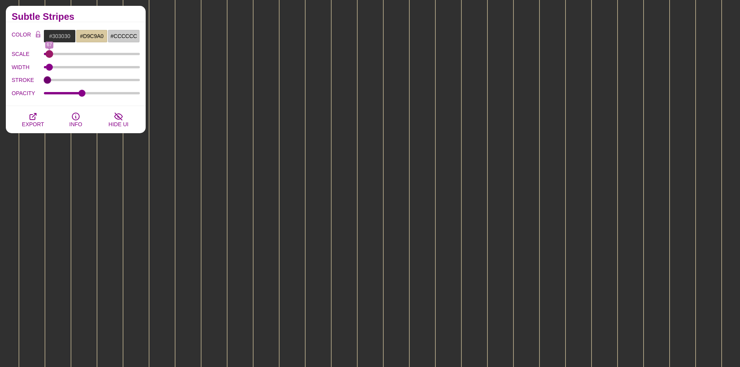
drag, startPoint x: 45, startPoint y: 52, endPoint x: 49, endPoint y: 55, distance: 4.7
type input "67"
click at [49, 55] on input "SCALE" at bounding box center [92, 53] width 96 height 3
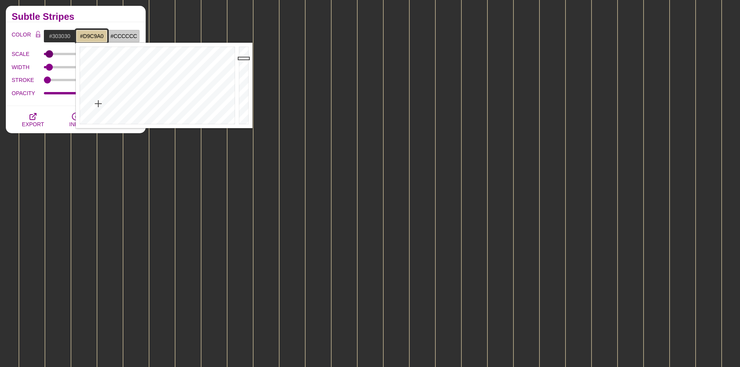
click at [92, 36] on input "#D9C9A0" at bounding box center [92, 36] width 32 height 13
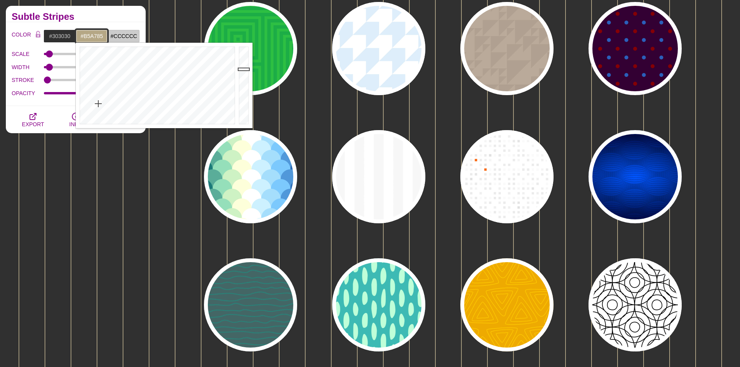
click at [243, 69] on div at bounding box center [245, 85] width 16 height 85
click at [243, 78] on div at bounding box center [245, 85] width 16 height 85
click at [242, 82] on div at bounding box center [245, 85] width 16 height 85
click at [242, 85] on div at bounding box center [245, 85] width 16 height 85
type input "#69614D"
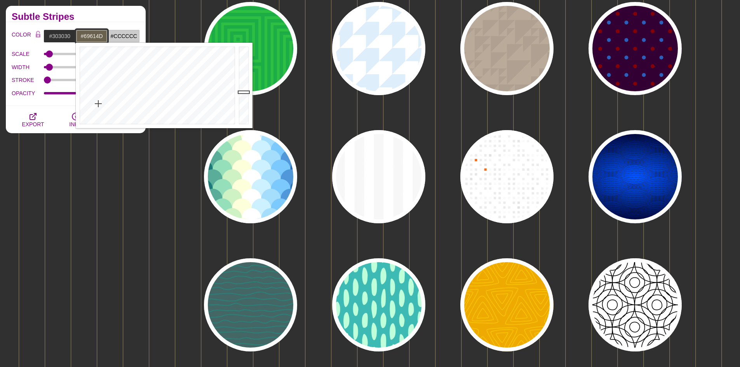
click at [241, 92] on div at bounding box center [245, 85] width 16 height 85
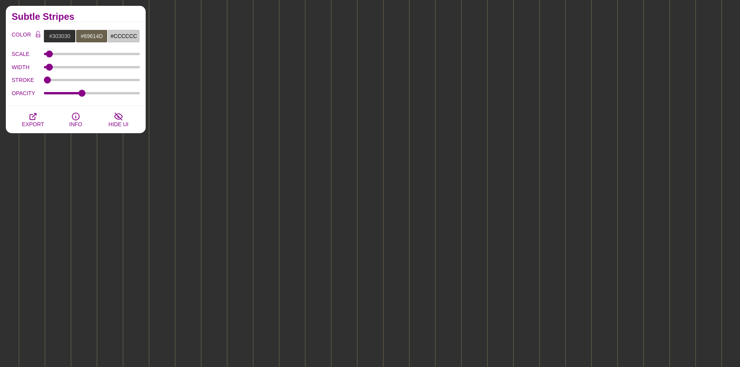
click at [20, 101] on div "COLOR #303030 #69614D #CCCCCC #444444 #555555 #666666 #777777 #888888 #999999 B…" at bounding box center [76, 64] width 140 height 84
click at [61, 94] on input "OPACITY" at bounding box center [92, 93] width 96 height 3
click at [51, 94] on input "OPACITY" at bounding box center [92, 93] width 96 height 3
drag, startPoint x: 46, startPoint y: 94, endPoint x: 34, endPoint y: 94, distance: 12.0
click at [44, 94] on input "OPACITY" at bounding box center [92, 93] width 96 height 3
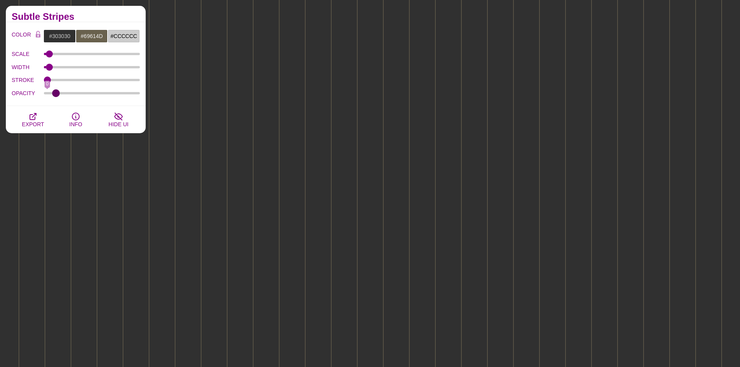
click at [56, 94] on input "OPACITY" at bounding box center [92, 93] width 96 height 3
type input "0.16"
click at [61, 94] on input "OPACITY" at bounding box center [92, 93] width 96 height 3
click at [99, 34] on input "#69614D" at bounding box center [92, 36] width 32 height 13
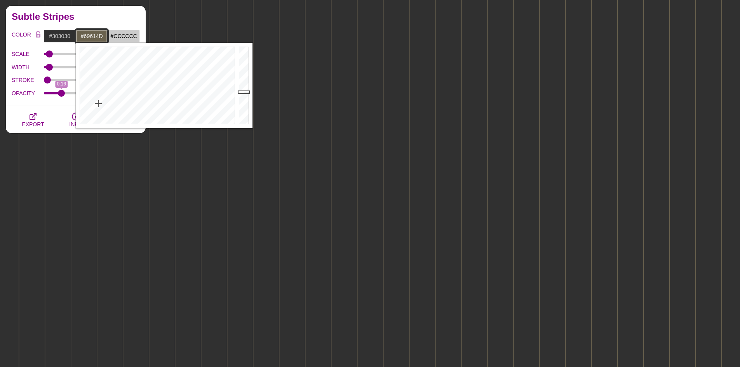
type input "#4E483A"
click at [243, 100] on div at bounding box center [245, 85] width 16 height 85
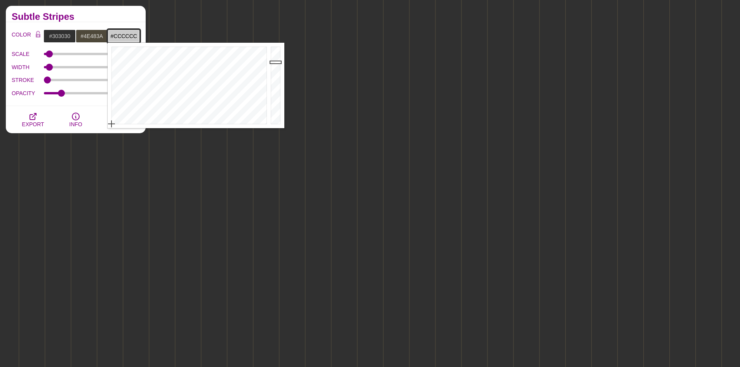
click at [133, 40] on input "#CCCCCC" at bounding box center [124, 36] width 32 height 13
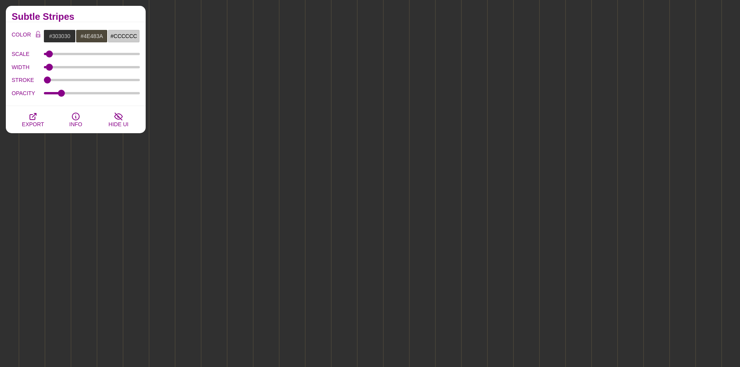
click at [43, 101] on div "COLOR #303030 #4E483A #CCCCCC #444444 #555555 #666666 #777777 #888888 #999999 B…" at bounding box center [76, 64] width 140 height 84
click at [75, 70] on div "WIDTH 62" at bounding box center [76, 67] width 128 height 13
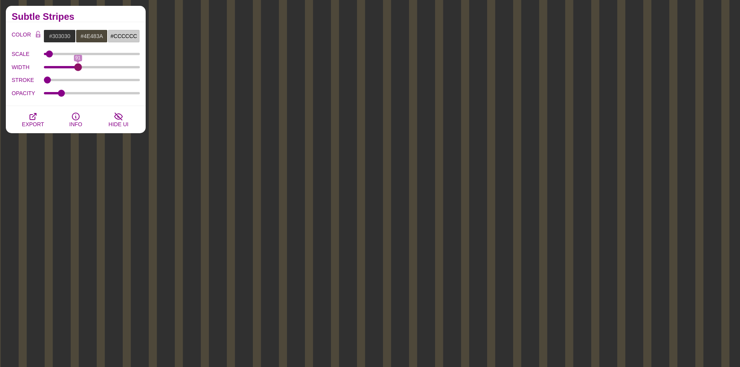
click at [78, 66] on input "WIDTH" at bounding box center [92, 67] width 96 height 3
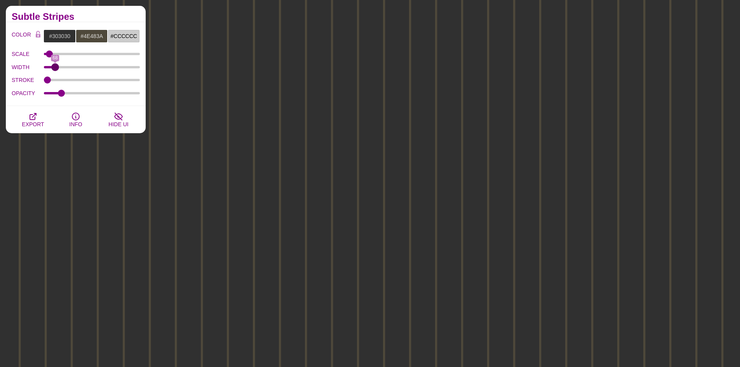
drag, startPoint x: 78, startPoint y: 66, endPoint x: 55, endPoint y: 65, distance: 22.6
type input "68"
click at [55, 66] on input "WIDTH" at bounding box center [92, 67] width 96 height 3
type input "0"
drag, startPoint x: 50, startPoint y: 78, endPoint x: 40, endPoint y: 76, distance: 10.4
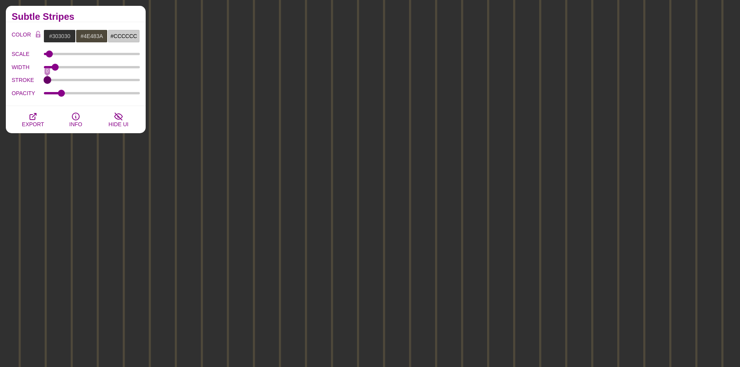
click at [44, 78] on input "STROKE" at bounding box center [92, 79] width 96 height 3
drag, startPoint x: 55, startPoint y: 67, endPoint x: 52, endPoint y: 70, distance: 4.1
type input "65"
click at [52, 69] on input "WIDTH" at bounding box center [92, 67] width 96 height 3
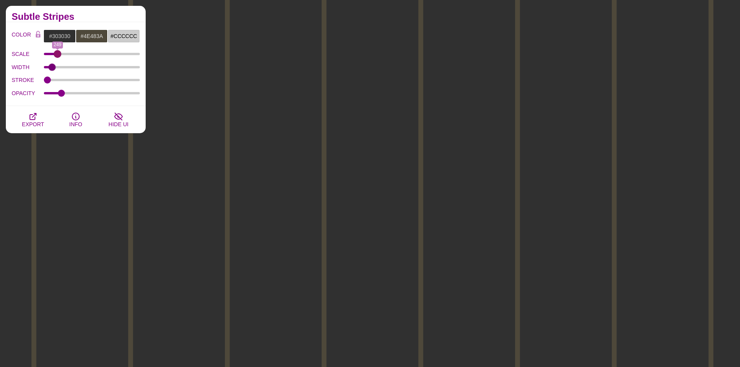
drag, startPoint x: 50, startPoint y: 51, endPoint x: 57, endPoint y: 55, distance: 8.7
click at [57, 55] on input "SCALE" at bounding box center [92, 53] width 96 height 3
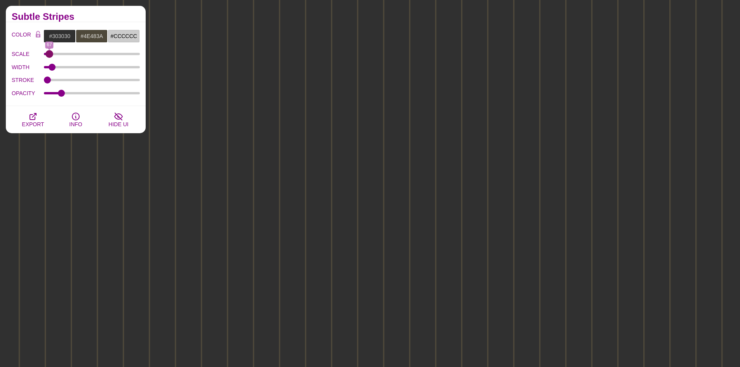
drag, startPoint x: 56, startPoint y: 54, endPoint x: 49, endPoint y: 53, distance: 6.7
type input "67"
click at [49, 53] on input "SCALE" at bounding box center [92, 53] width 96 height 3
click at [33, 122] on span "EXPORT" at bounding box center [33, 124] width 22 height 6
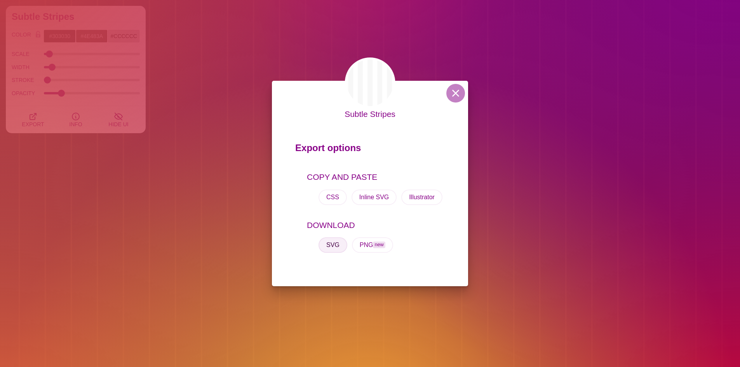
click at [331, 246] on button "SVG" at bounding box center [333, 245] width 29 height 16
